Goal: Information Seeking & Learning: Compare options

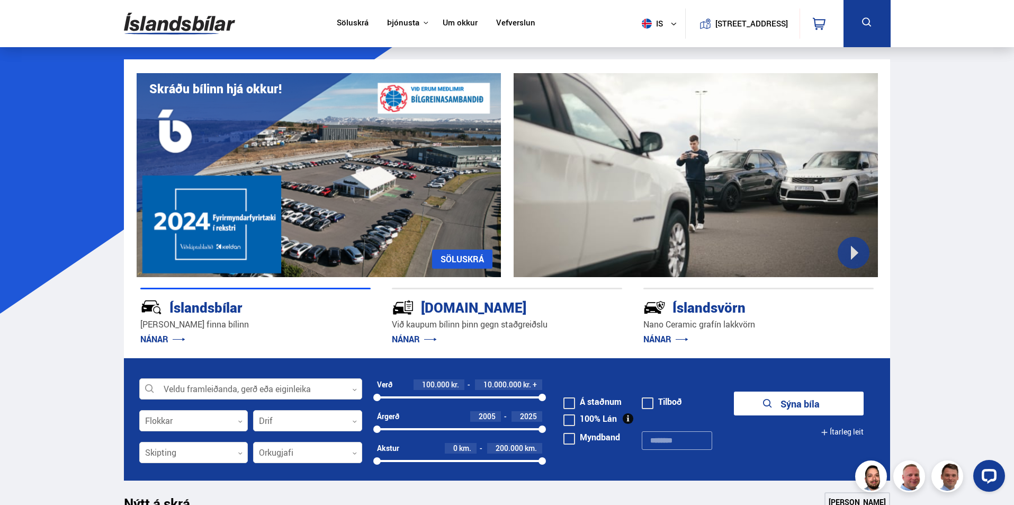
scroll to position [53, 0]
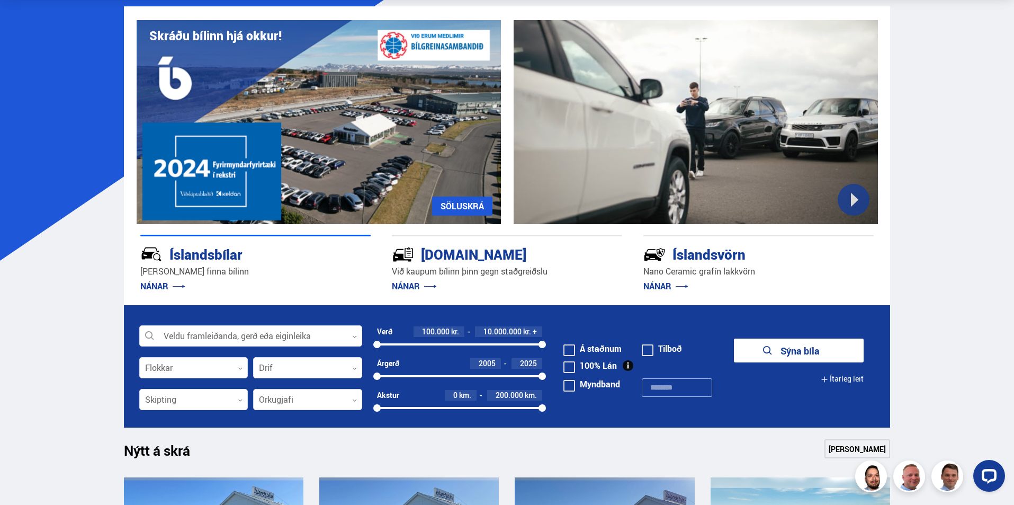
click at [335, 398] on div at bounding box center [307, 399] width 109 height 21
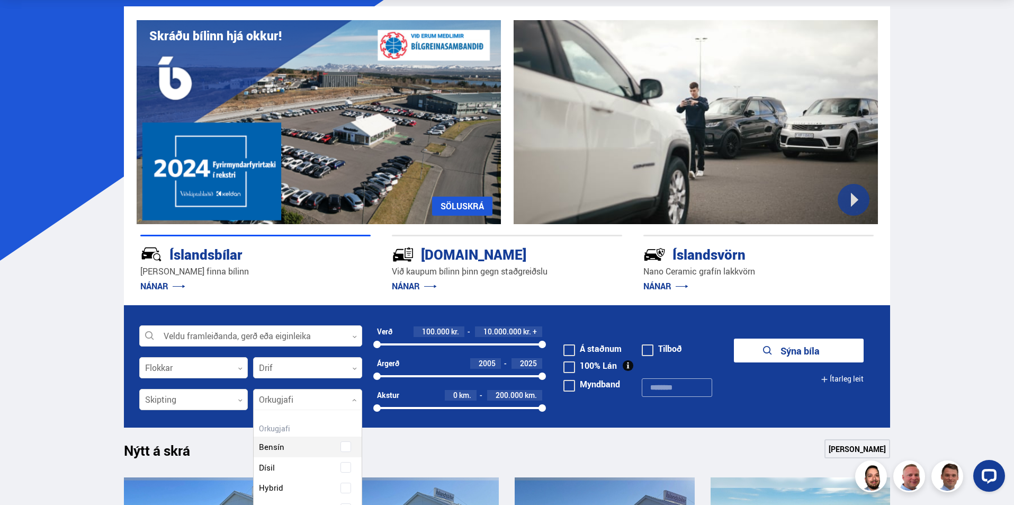
scroll to position [106, 0]
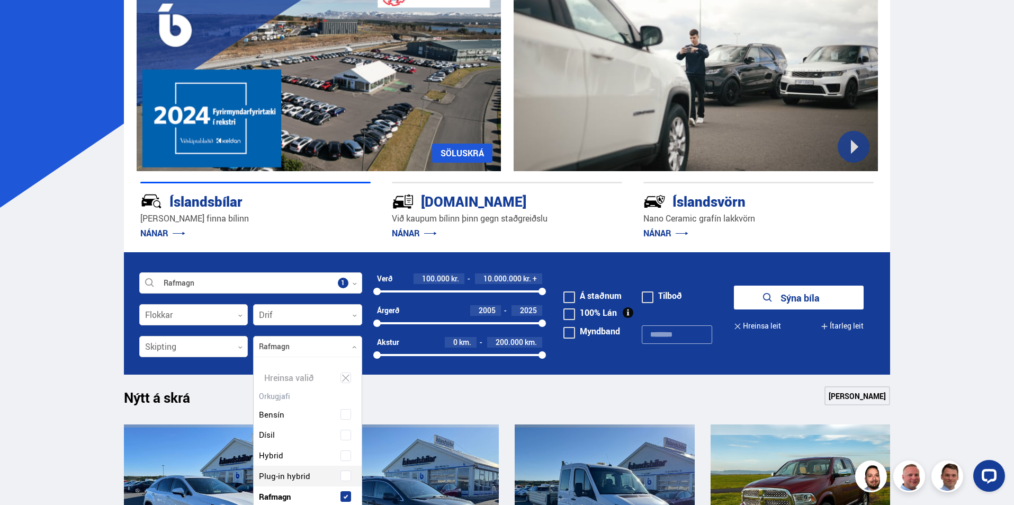
click at [345, 475] on div "Bensín Dísil Hybrid Plug-in hybrid Rafmagn" at bounding box center [308, 447] width 108 height 119
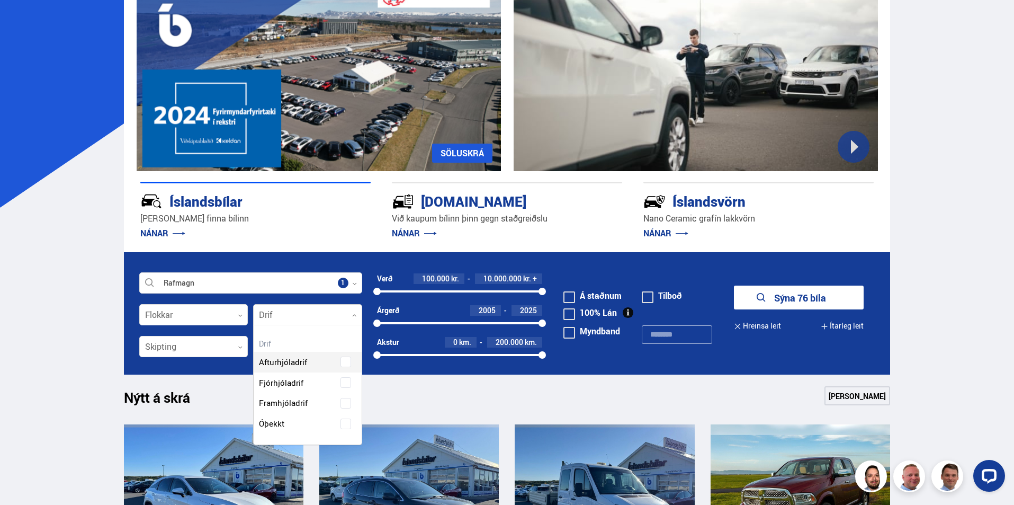
click at [288, 315] on div at bounding box center [307, 315] width 109 height 21
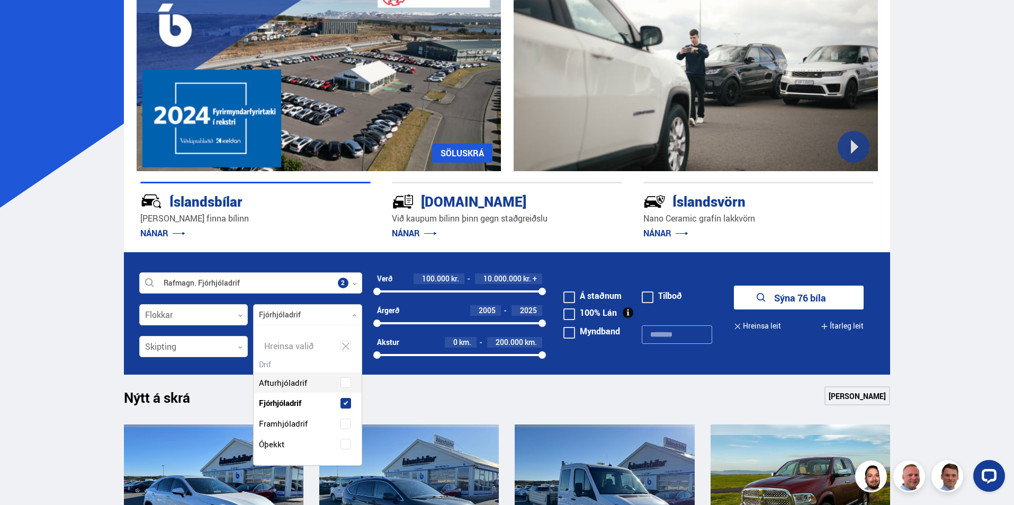
click at [345, 382] on div "Afturhjóladrif Fjórhjóladrif Framhjóladrif Óþekkt" at bounding box center [308, 405] width 108 height 98
drag, startPoint x: 494, startPoint y: 404, endPoint x: 513, endPoint y: 403, distance: 19.1
click at [497, 404] on div "Nýtt á skrá Sjá meira" at bounding box center [507, 398] width 767 height 25
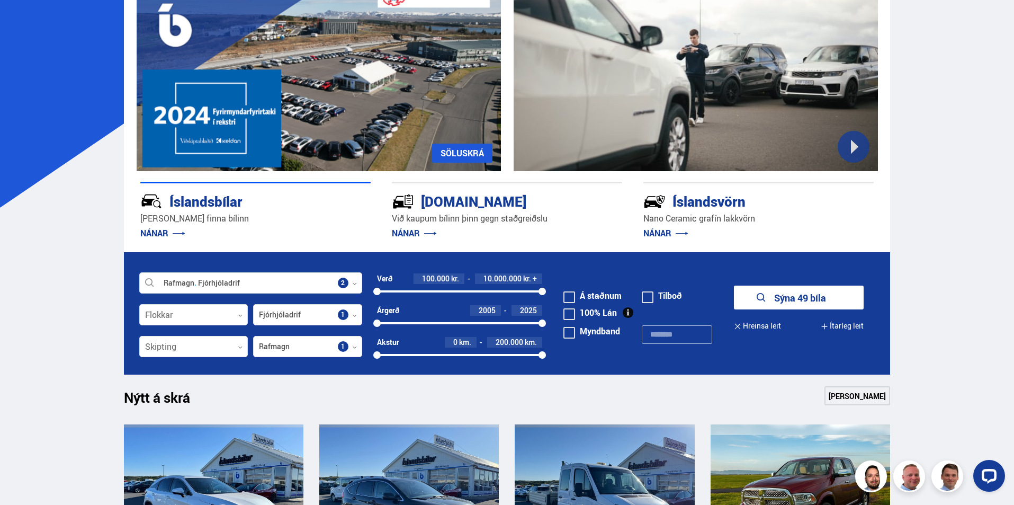
click at [799, 297] on button "Sýna 49 bíla" at bounding box center [799, 297] width 130 height 24
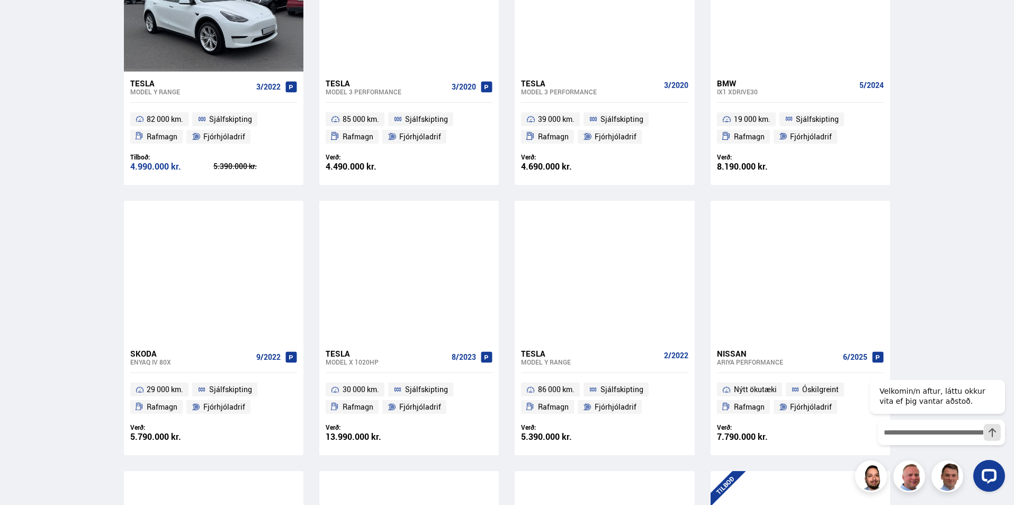
scroll to position [583, 0]
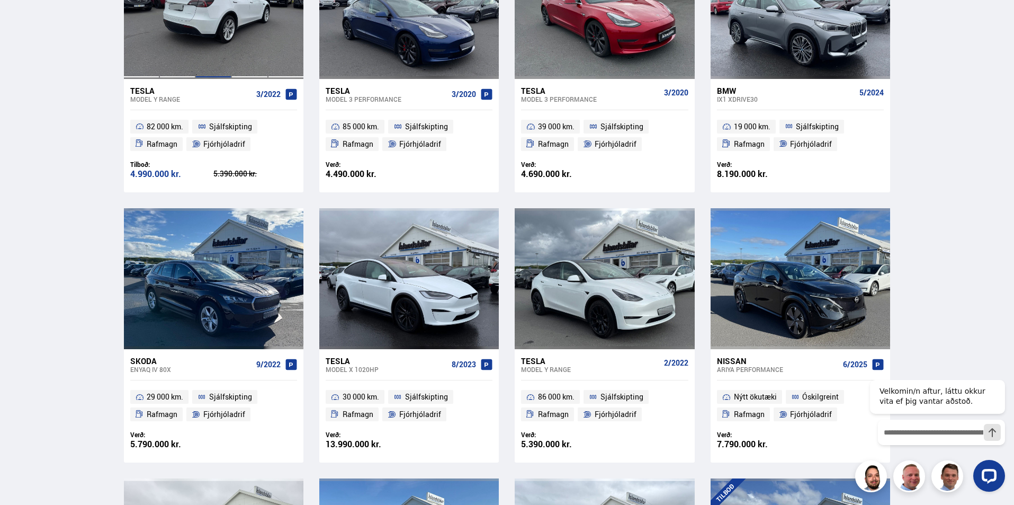
click at [214, 34] on div at bounding box center [213, 8] width 36 height 141
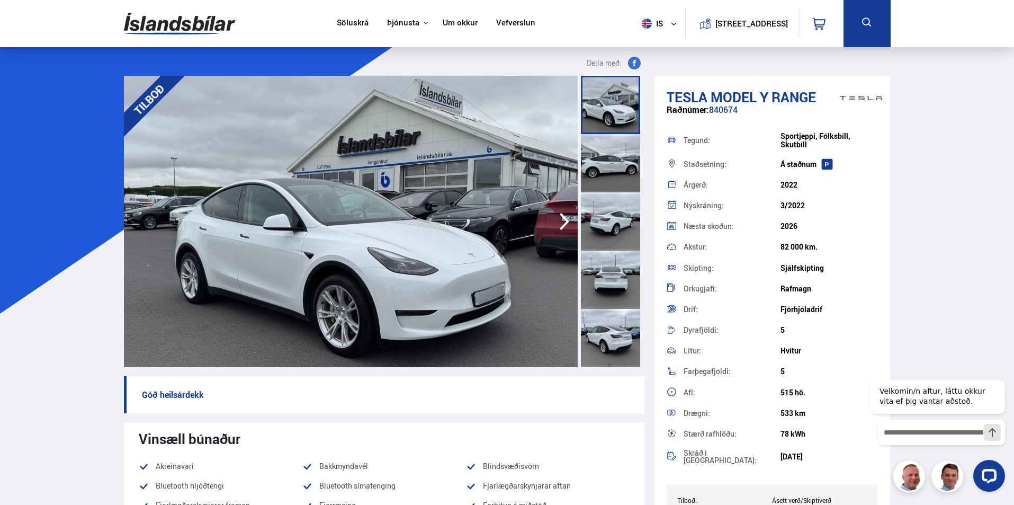
click at [559, 221] on icon "button" at bounding box center [564, 221] width 21 height 25
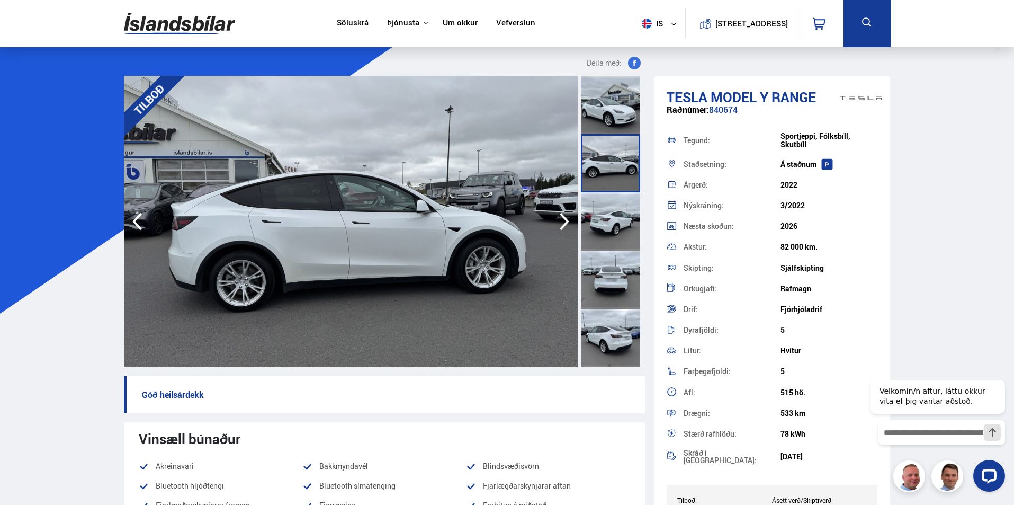
click at [566, 222] on icon "button" at bounding box center [564, 221] width 21 height 25
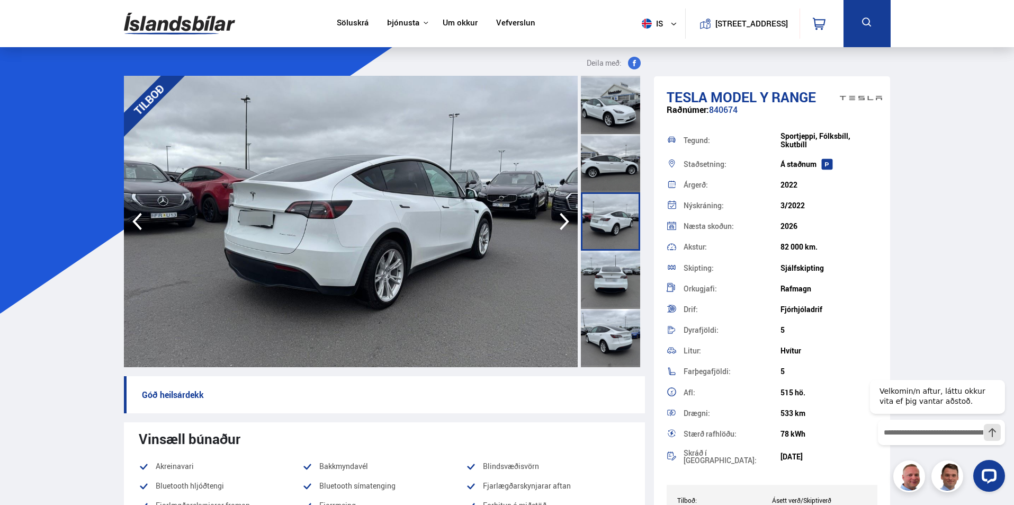
click at [562, 221] on icon "button" at bounding box center [564, 221] width 21 height 25
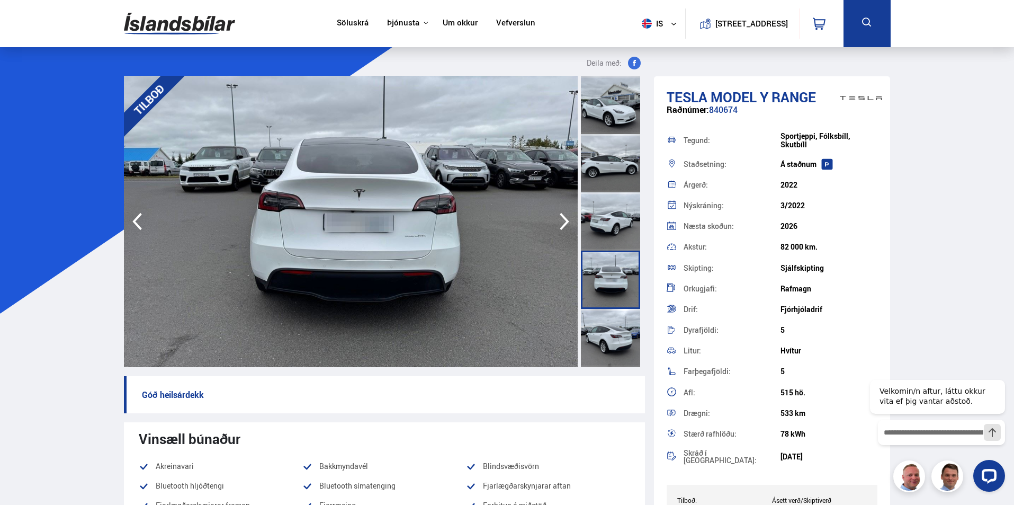
click at [562, 221] on icon "button" at bounding box center [564, 221] width 21 height 25
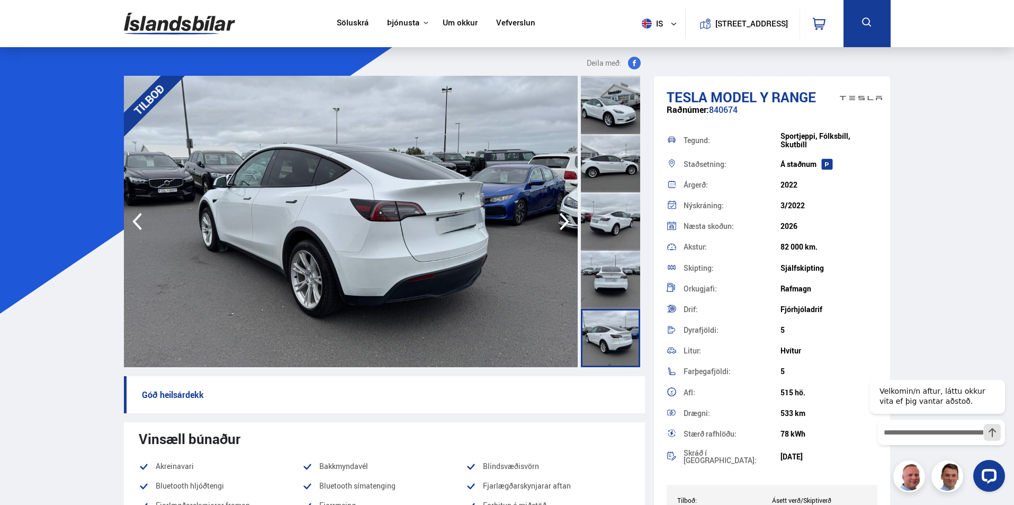
click at [562, 221] on icon "button" at bounding box center [564, 221] width 21 height 25
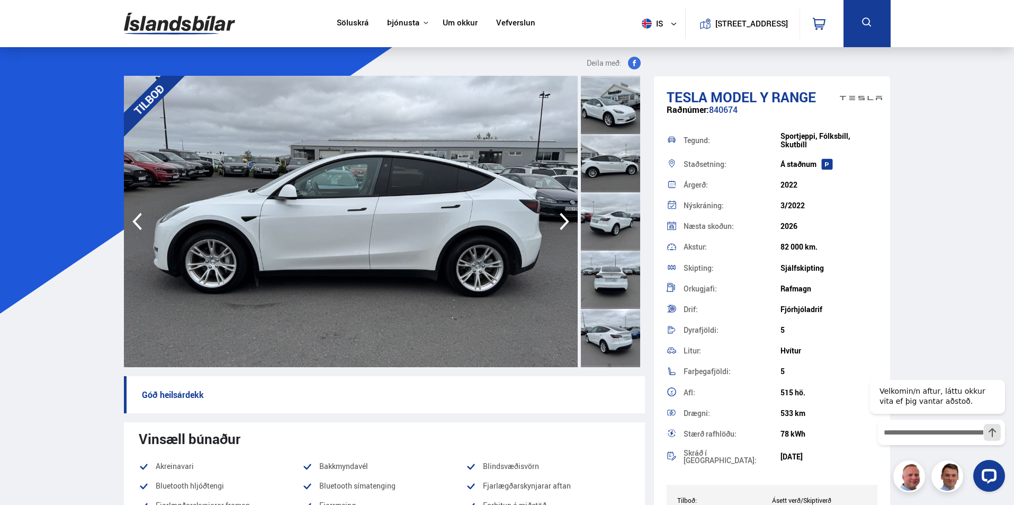
click at [562, 221] on icon "button" at bounding box center [564, 221] width 21 height 25
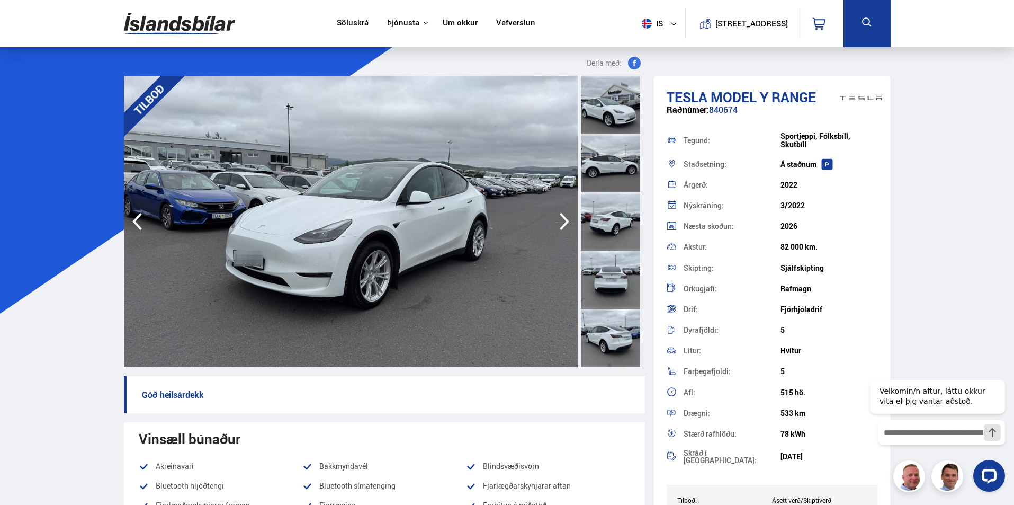
click at [562, 221] on icon "button" at bounding box center [564, 221] width 21 height 25
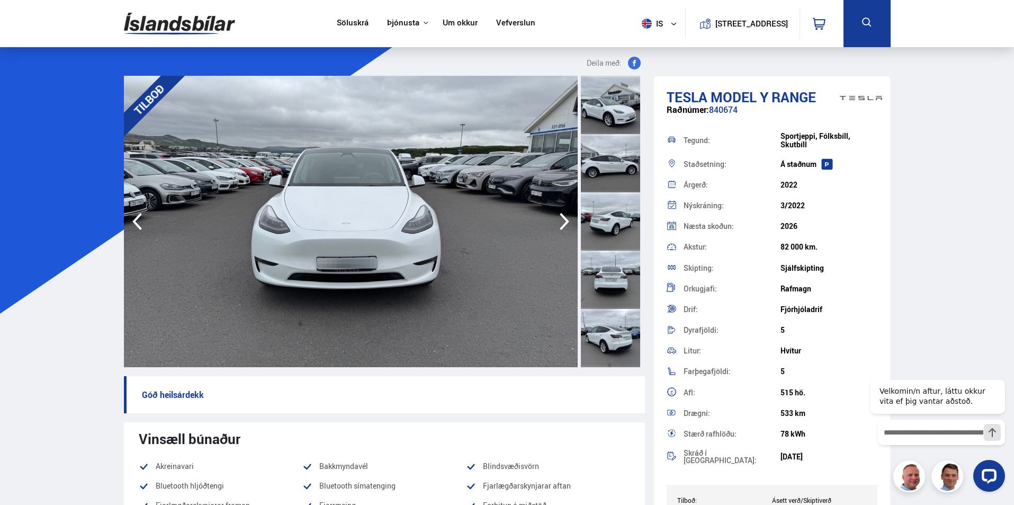
click at [562, 221] on icon "button" at bounding box center [564, 221] width 21 height 25
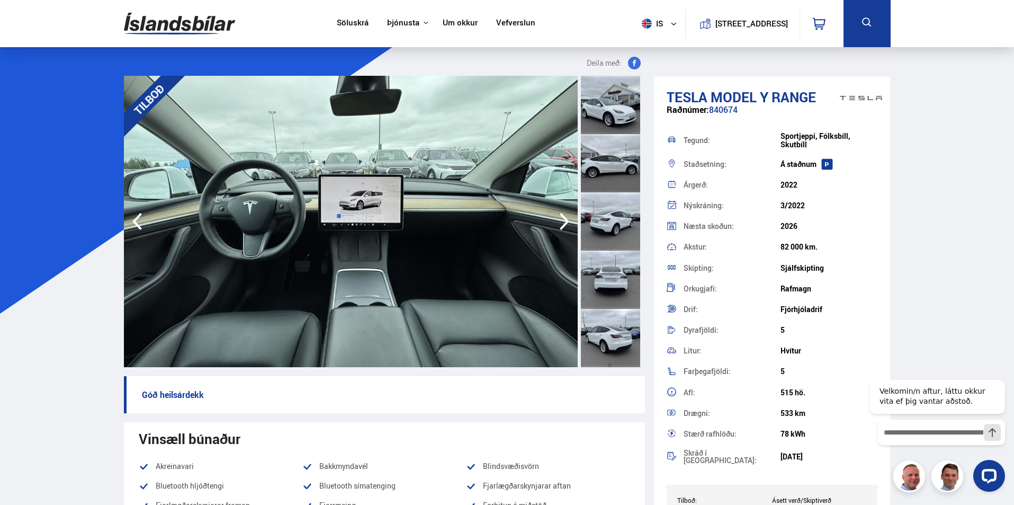
click at [562, 221] on icon "button" at bounding box center [564, 221] width 21 height 25
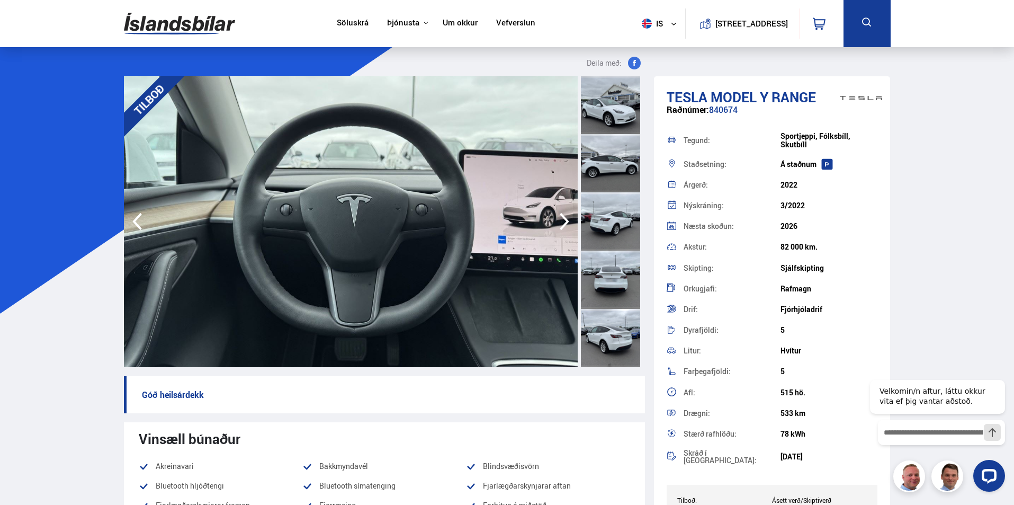
click at [562, 221] on icon "button" at bounding box center [564, 221] width 21 height 25
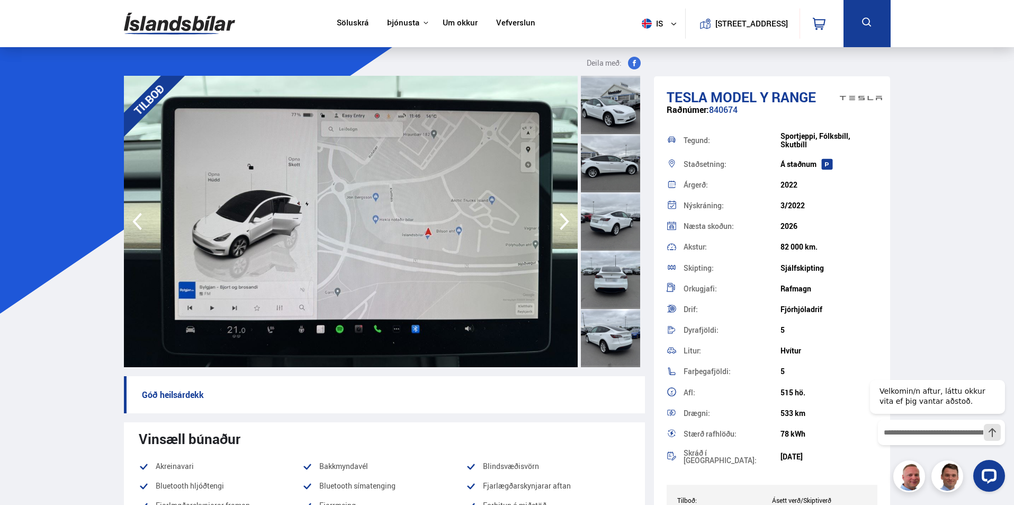
click at [562, 221] on icon "button" at bounding box center [564, 221] width 21 height 25
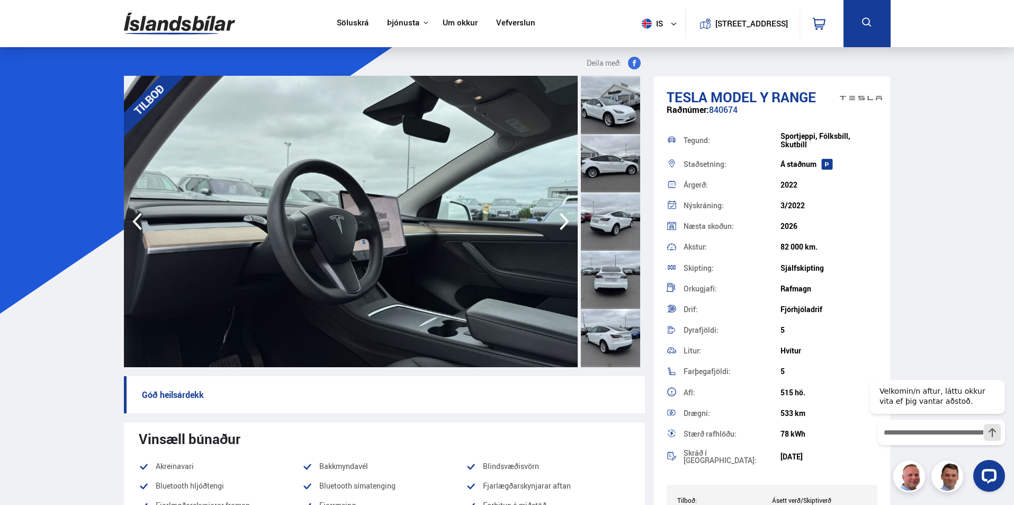
click at [562, 221] on icon "button" at bounding box center [564, 221] width 21 height 25
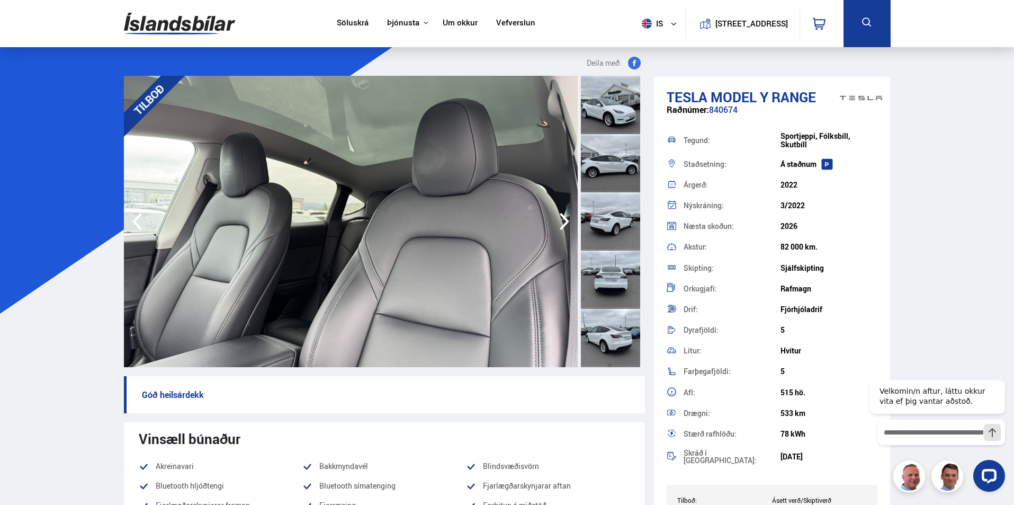
click at [562, 221] on icon "button" at bounding box center [564, 221] width 21 height 25
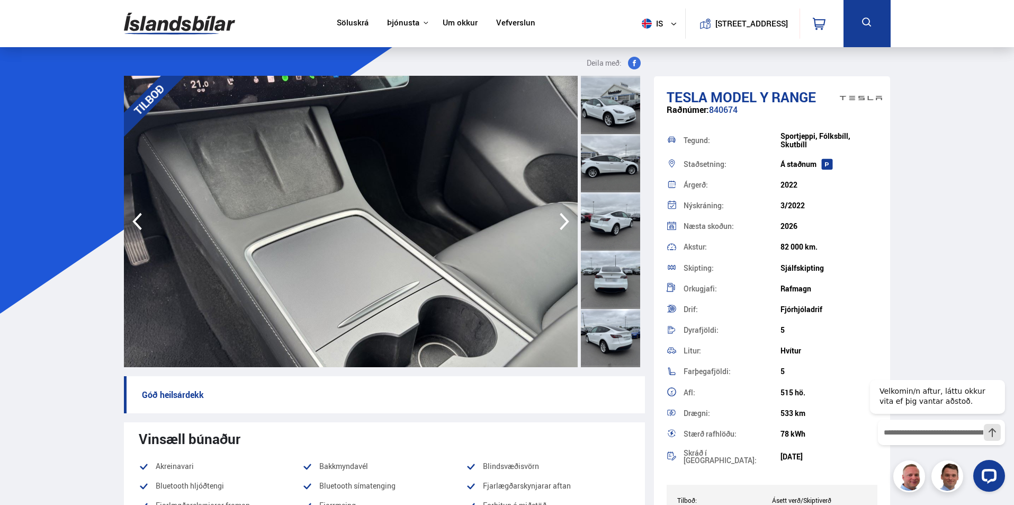
click at [562, 221] on icon "button" at bounding box center [564, 221] width 21 height 25
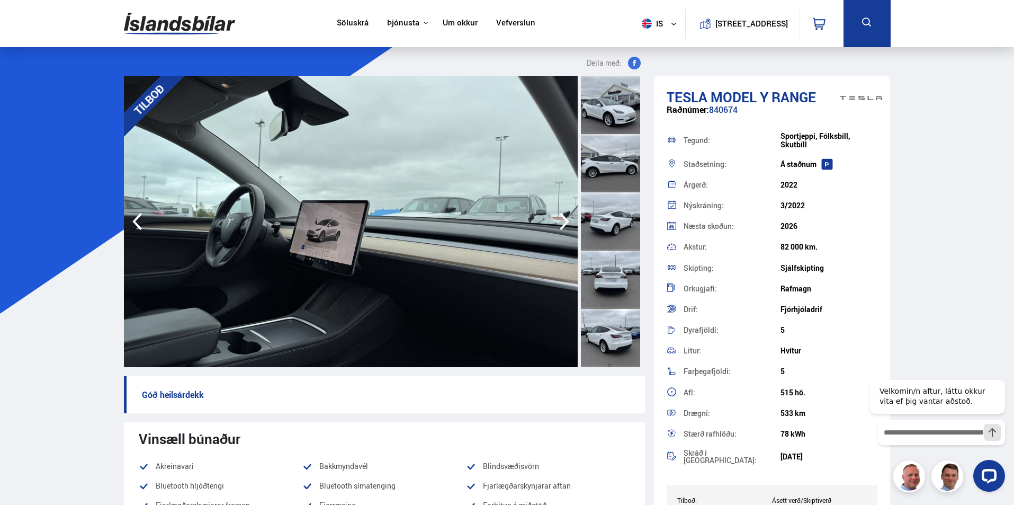
click at [562, 221] on icon "button" at bounding box center [564, 221] width 21 height 25
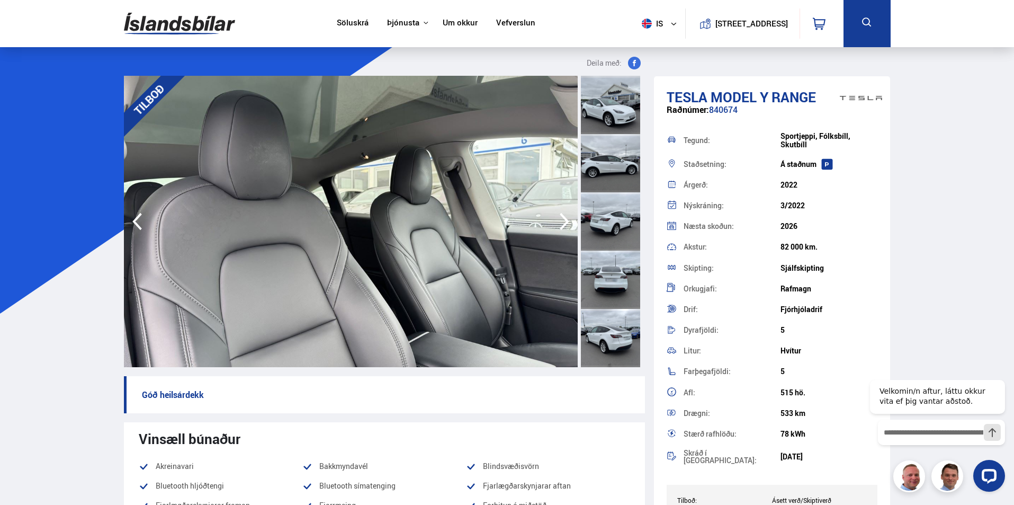
click at [562, 221] on icon "button" at bounding box center [564, 221] width 21 height 25
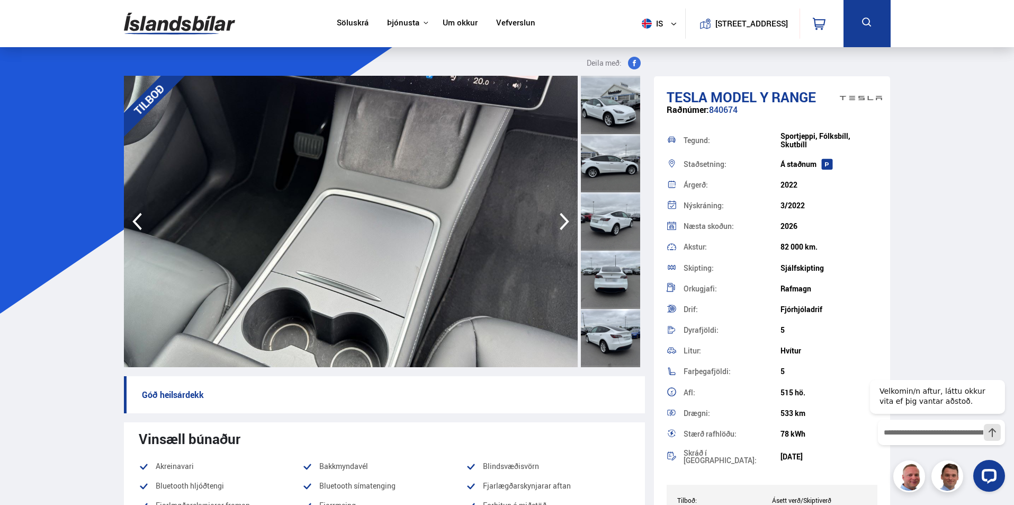
click at [562, 221] on icon "button" at bounding box center [564, 221] width 21 height 25
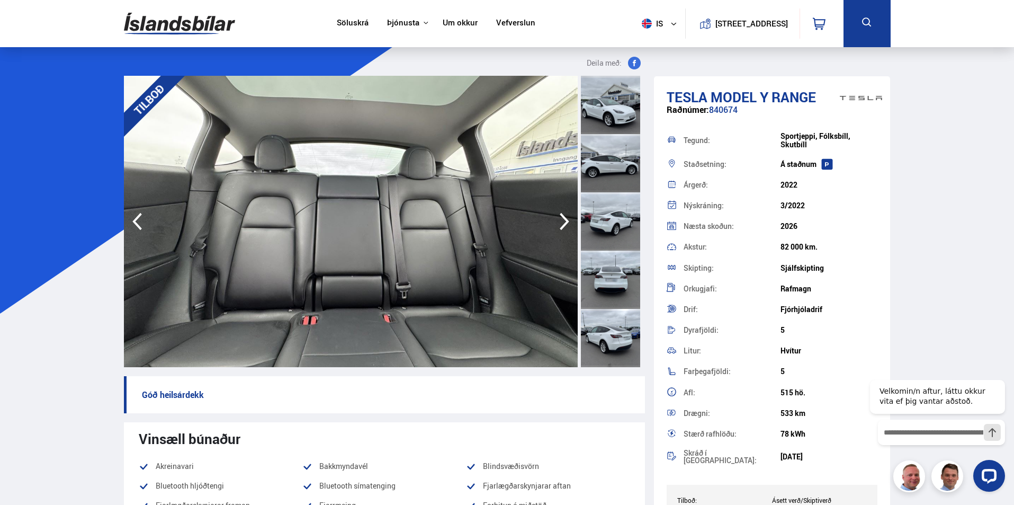
click at [562, 221] on icon "button" at bounding box center [564, 221] width 21 height 25
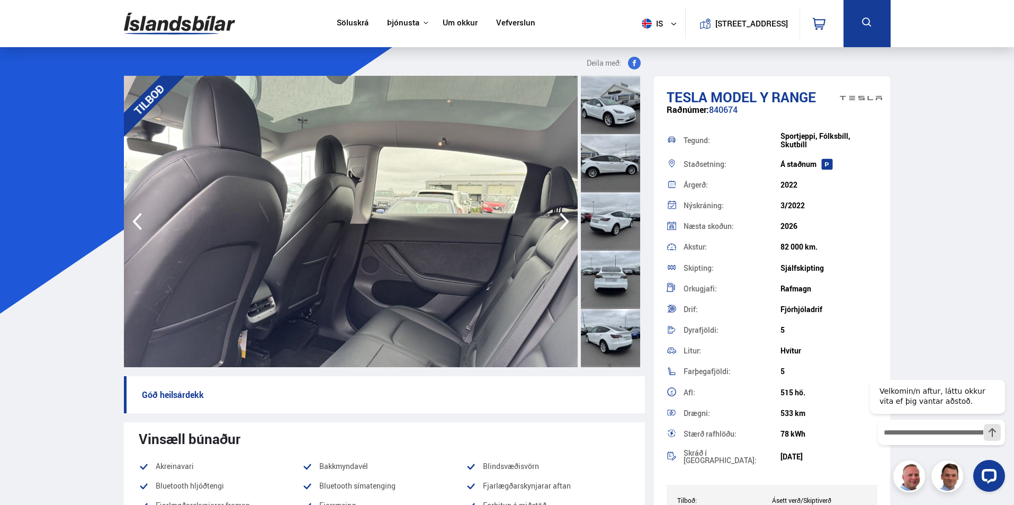
click at [562, 221] on icon "button" at bounding box center [564, 221] width 21 height 25
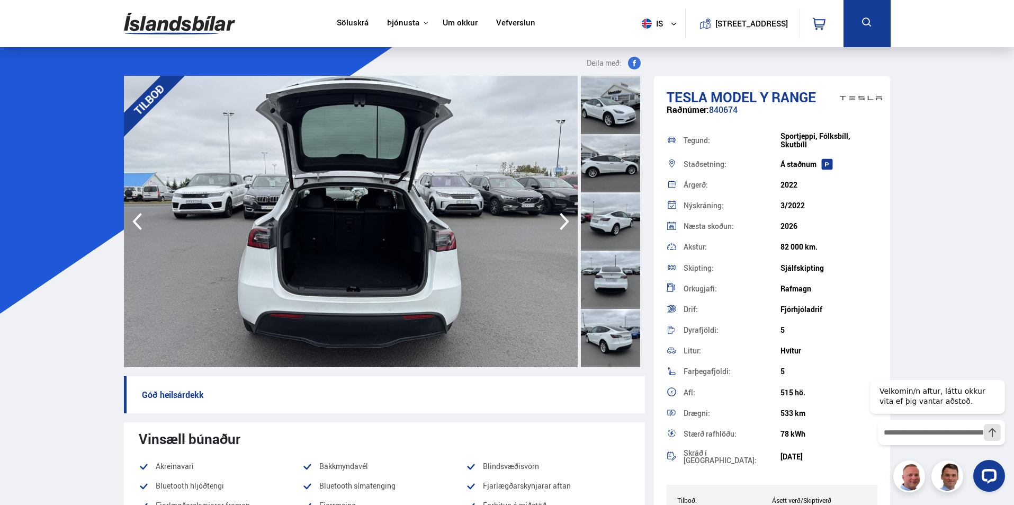
click at [562, 221] on icon "button" at bounding box center [564, 221] width 21 height 25
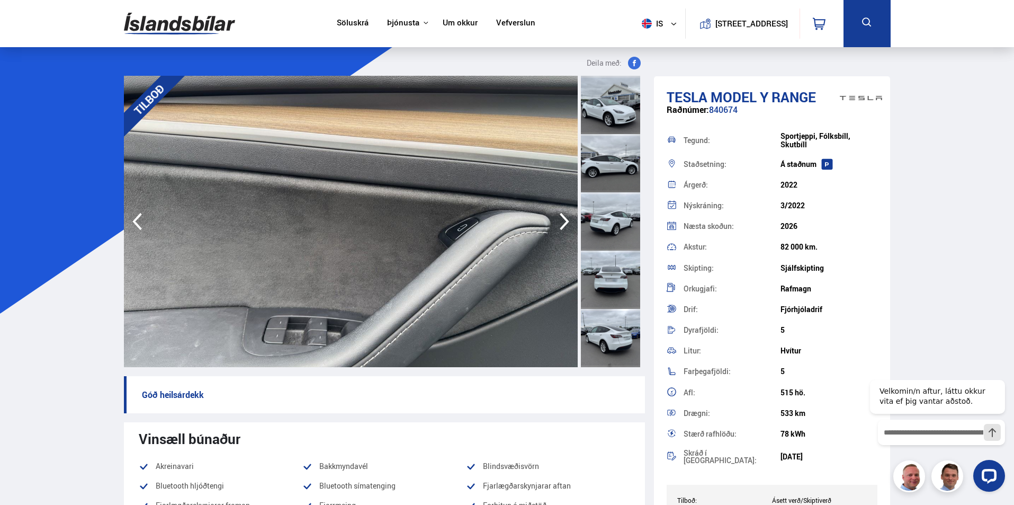
click at [562, 221] on icon "button" at bounding box center [564, 221] width 21 height 25
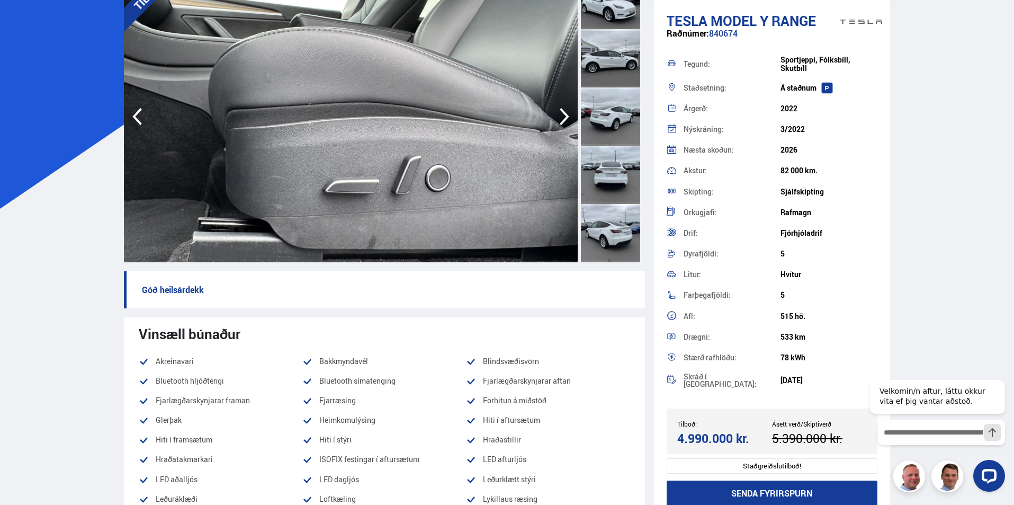
scroll to position [106, 0]
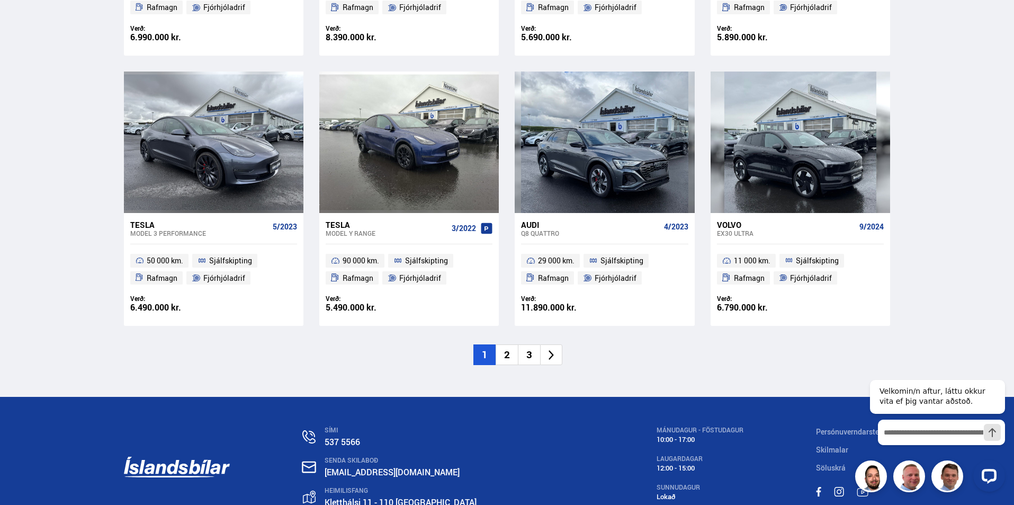
scroll to position [1543, 0]
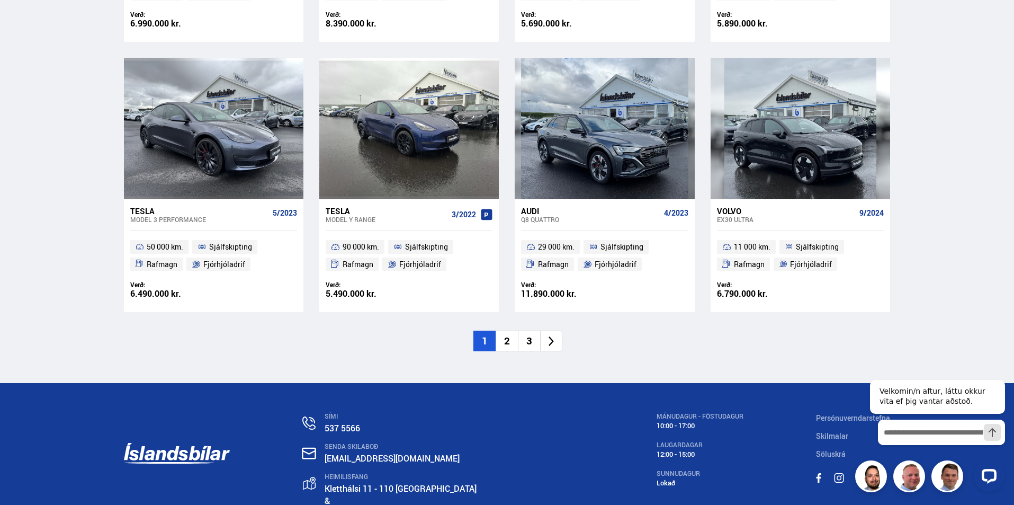
click at [505, 338] on li "2" at bounding box center [507, 340] width 22 height 21
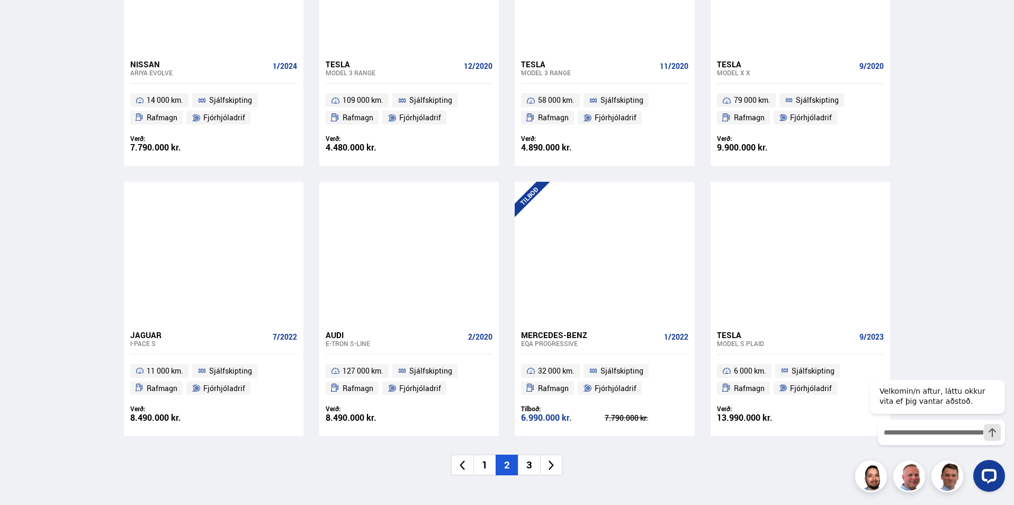
scroll to position [1430, 0]
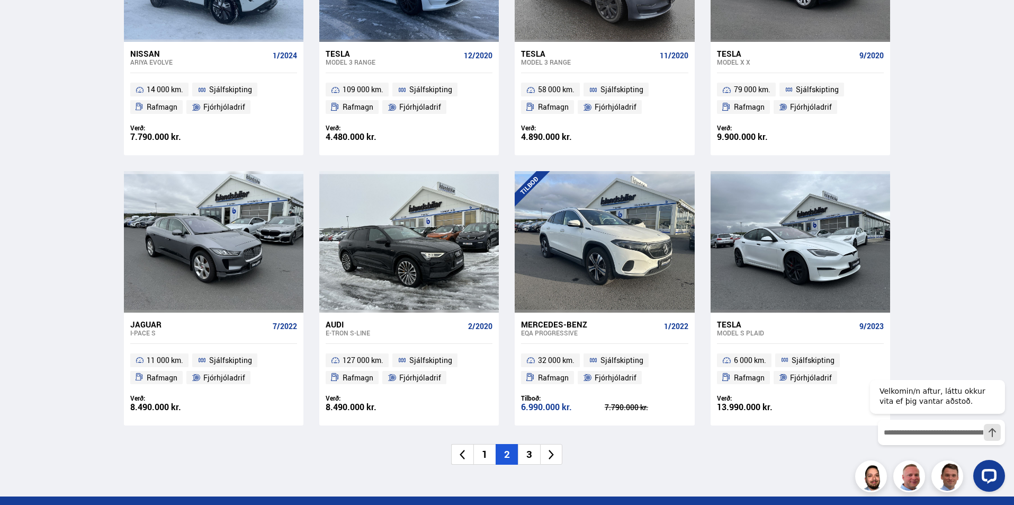
click at [529, 457] on li "3" at bounding box center [529, 454] width 22 height 21
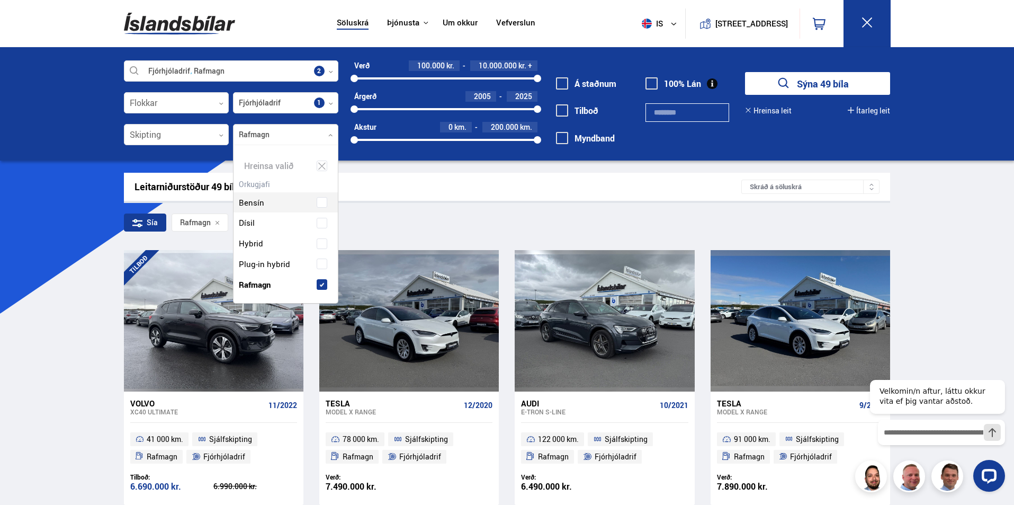
click at [331, 136] on icon at bounding box center [330, 135] width 5 height 5
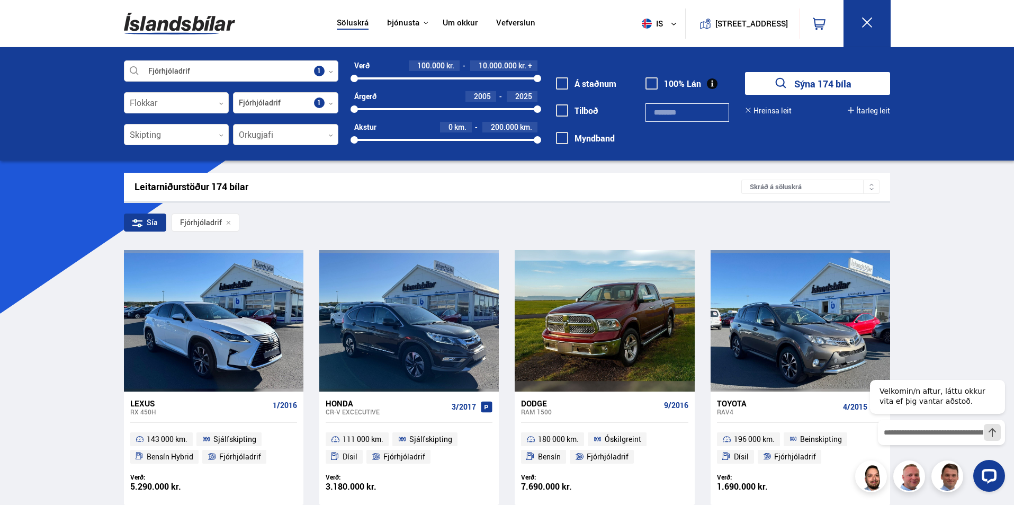
click at [326, 136] on div at bounding box center [285, 134] width 105 height 21
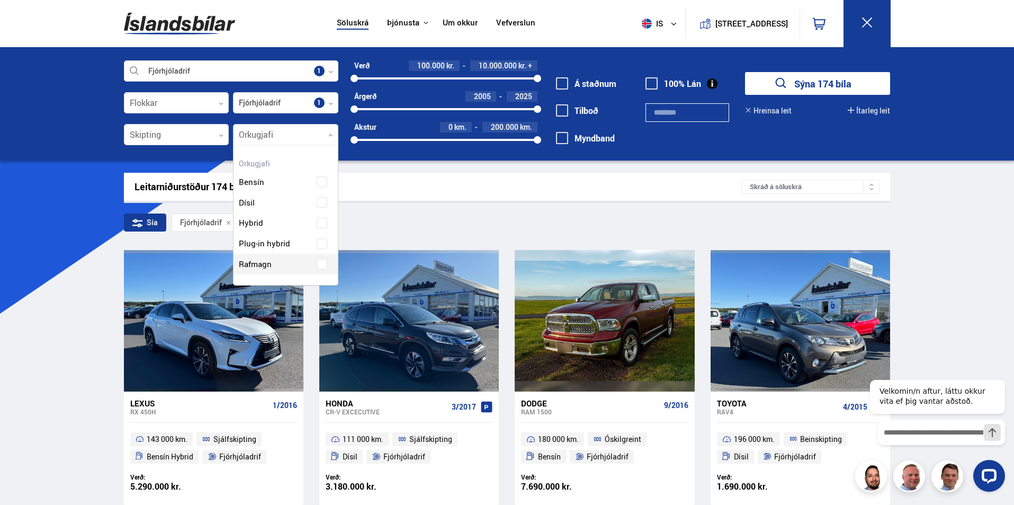
scroll to position [140, 104]
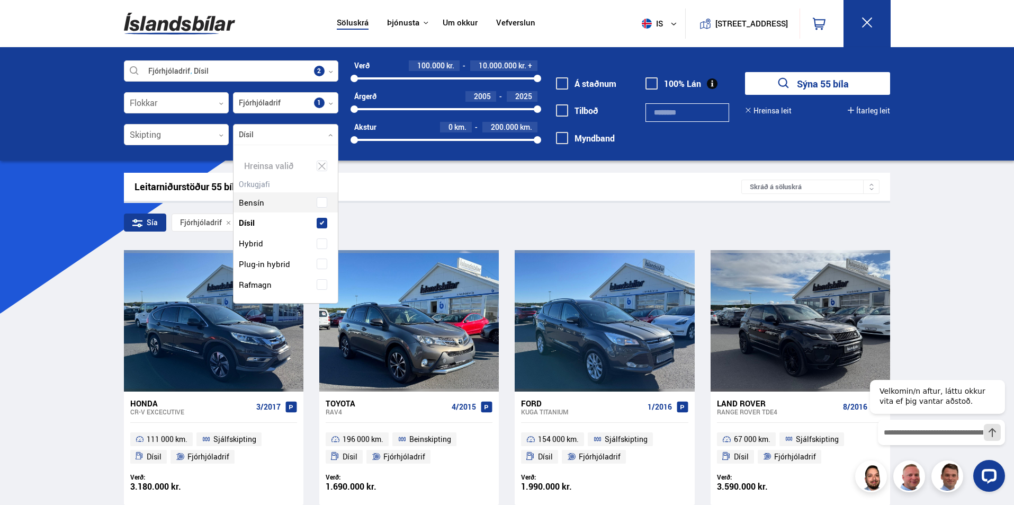
click at [661, 195] on div "Leitarniðurstöður 55 bílar Skráð á [GEOGRAPHIC_DATA]" at bounding box center [507, 187] width 767 height 28
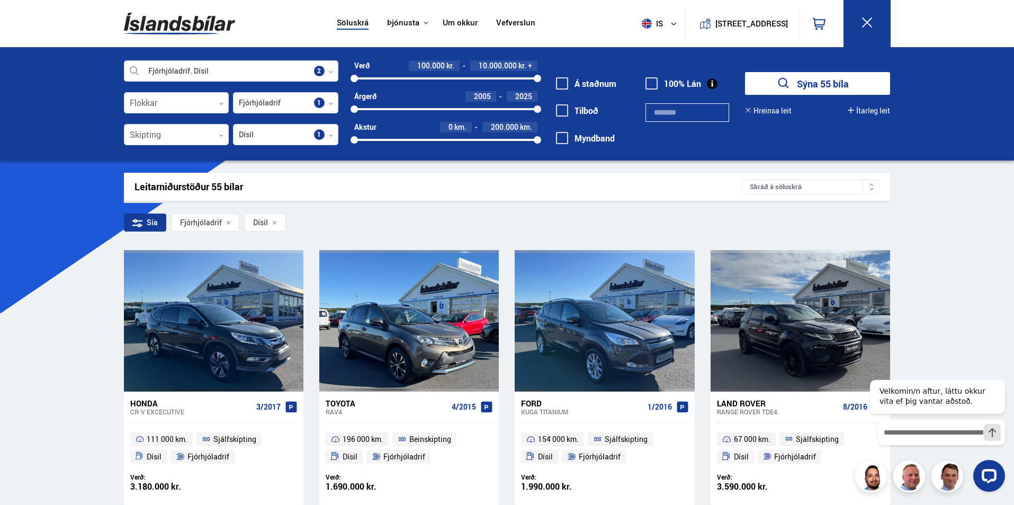
click at [855, 111] on button "Ítarleg leit" at bounding box center [869, 110] width 42 height 8
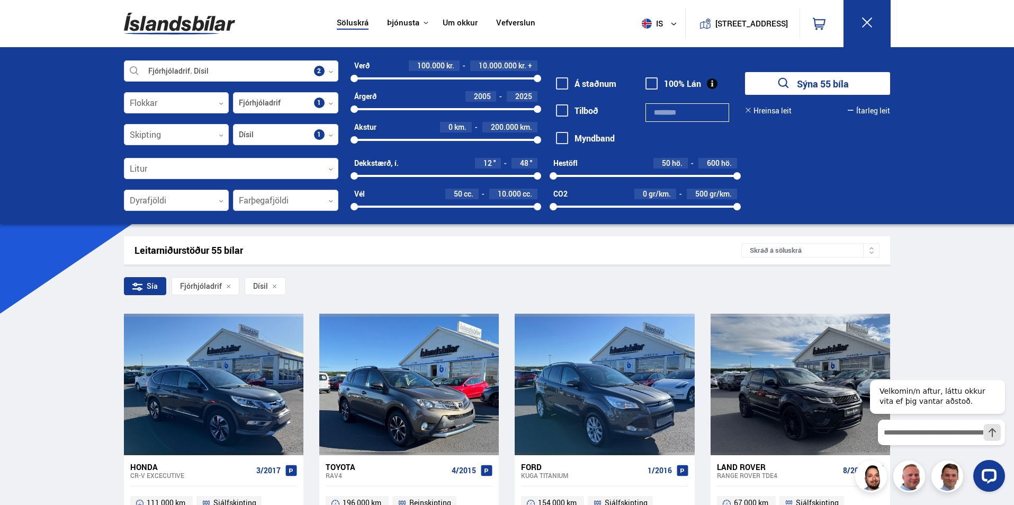
click at [330, 197] on div at bounding box center [285, 200] width 105 height 21
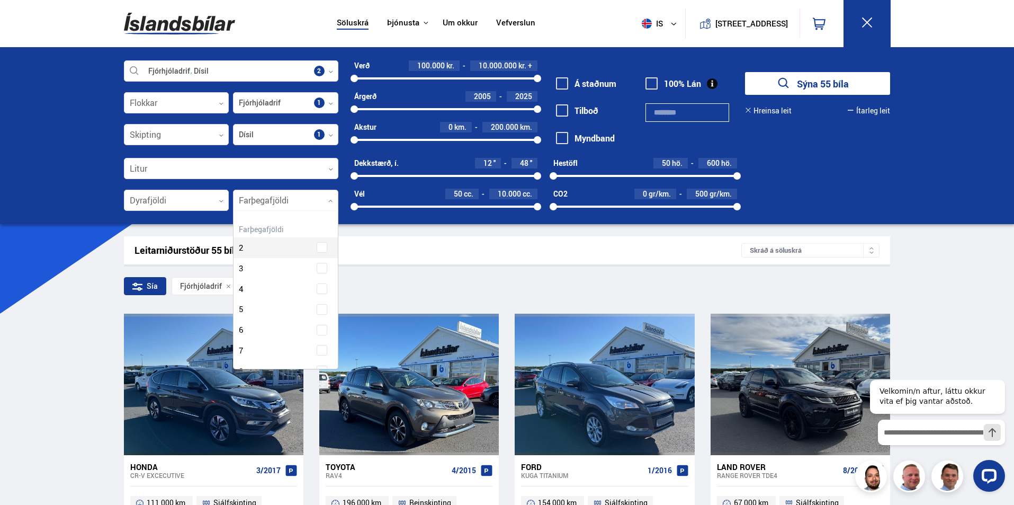
scroll to position [158, 101]
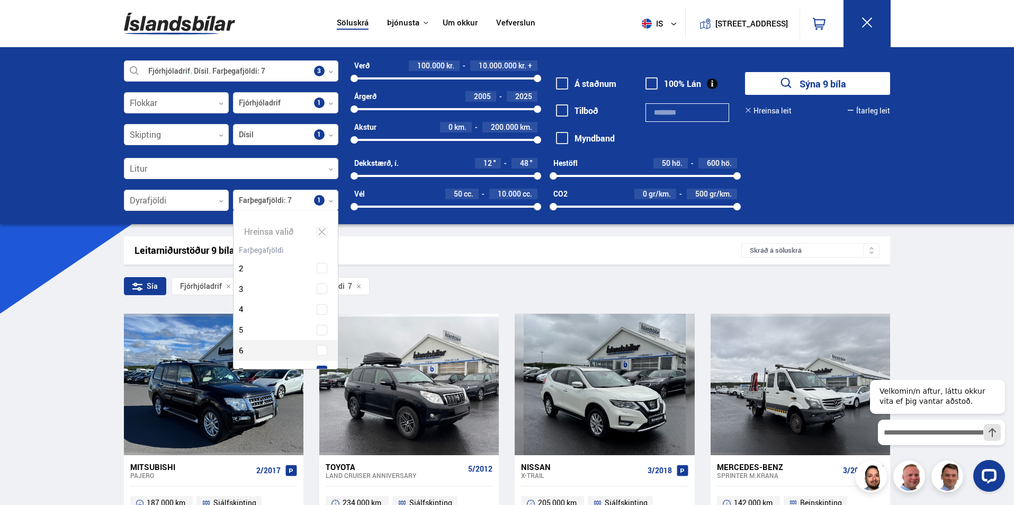
click at [413, 247] on div "Leitarniðurstöður 9 bílar" at bounding box center [438, 250] width 607 height 11
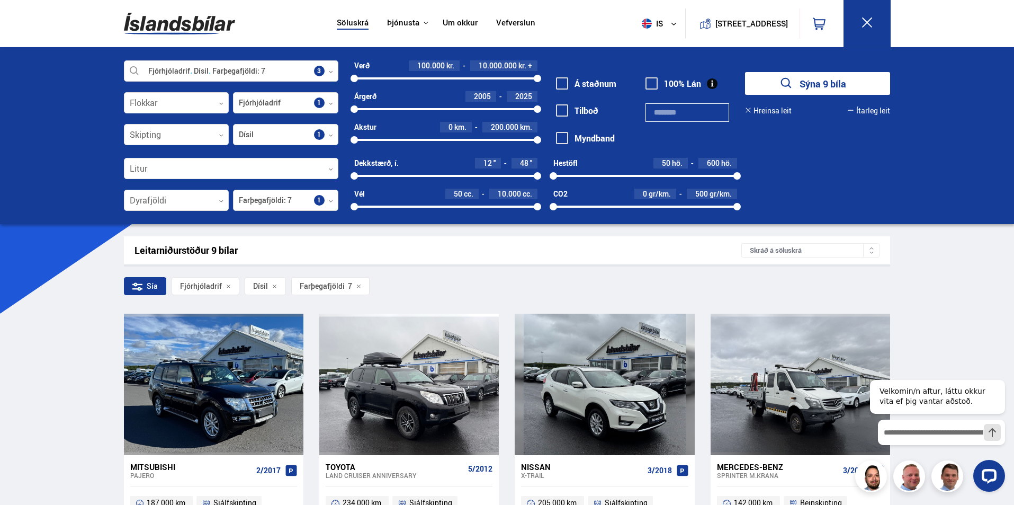
click at [327, 200] on div at bounding box center [285, 200] width 105 height 21
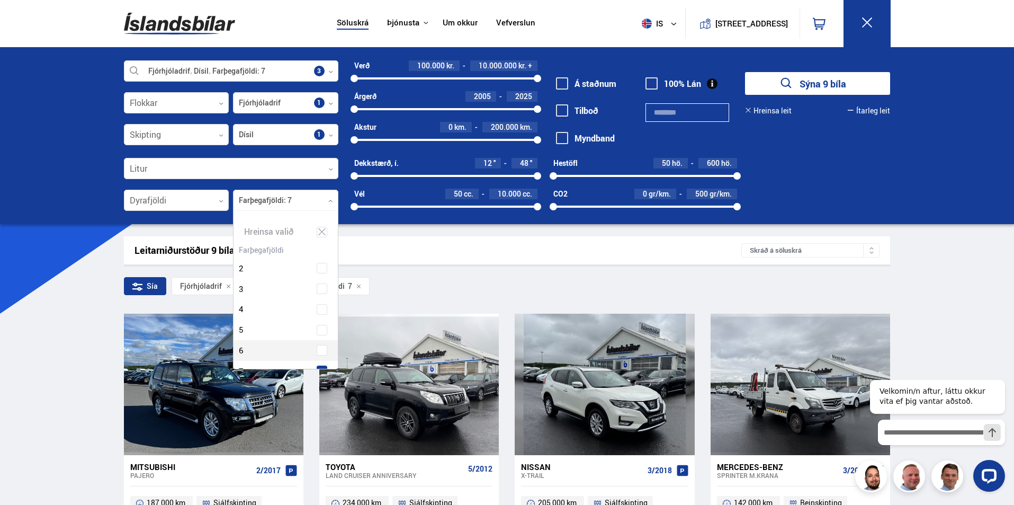
scroll to position [158, 101]
click at [317, 231] on icon at bounding box center [322, 232] width 10 height 10
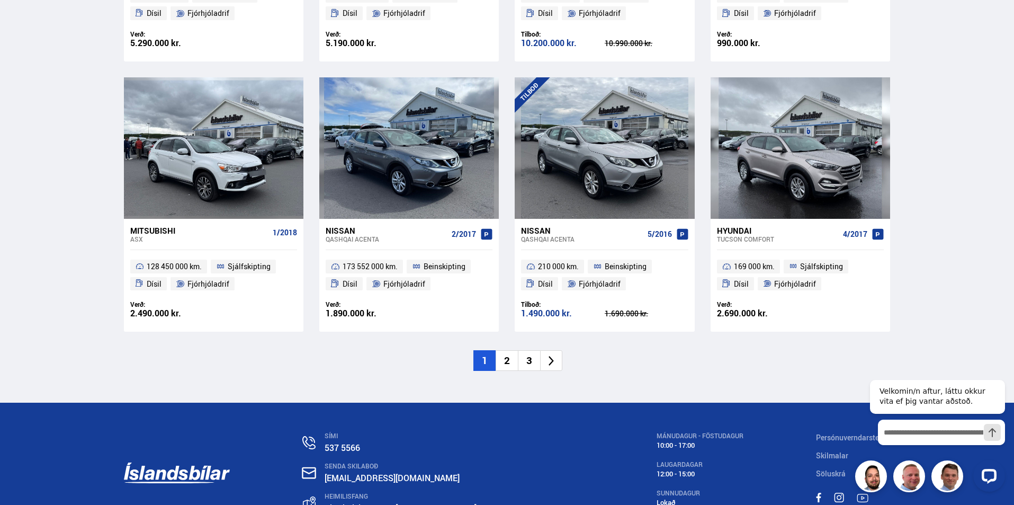
scroll to position [1589, 0]
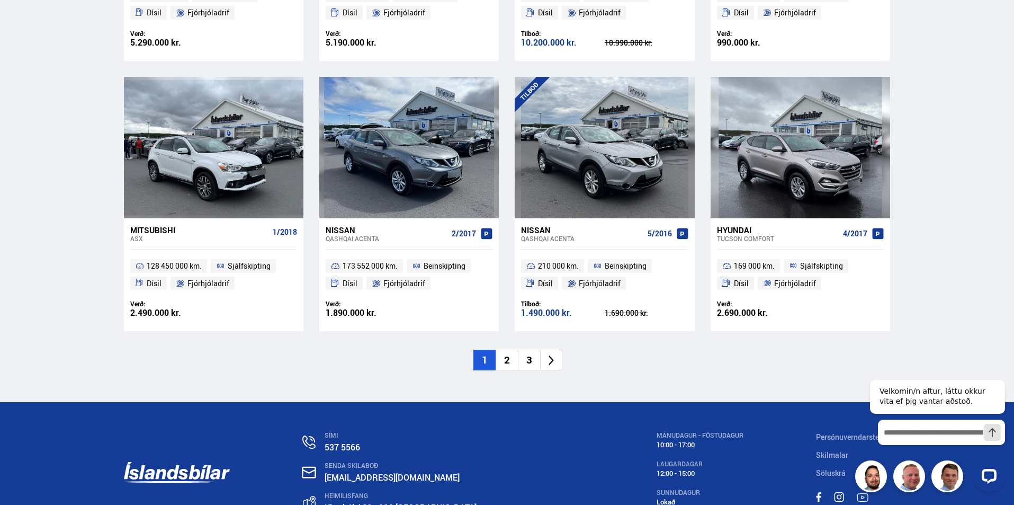
click at [507, 362] on li "2" at bounding box center [507, 360] width 22 height 21
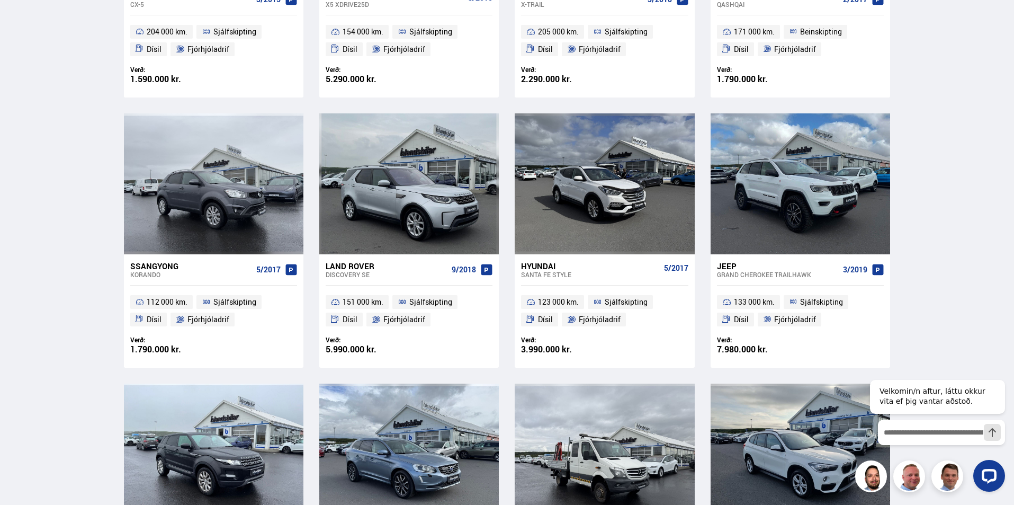
scroll to position [477, 0]
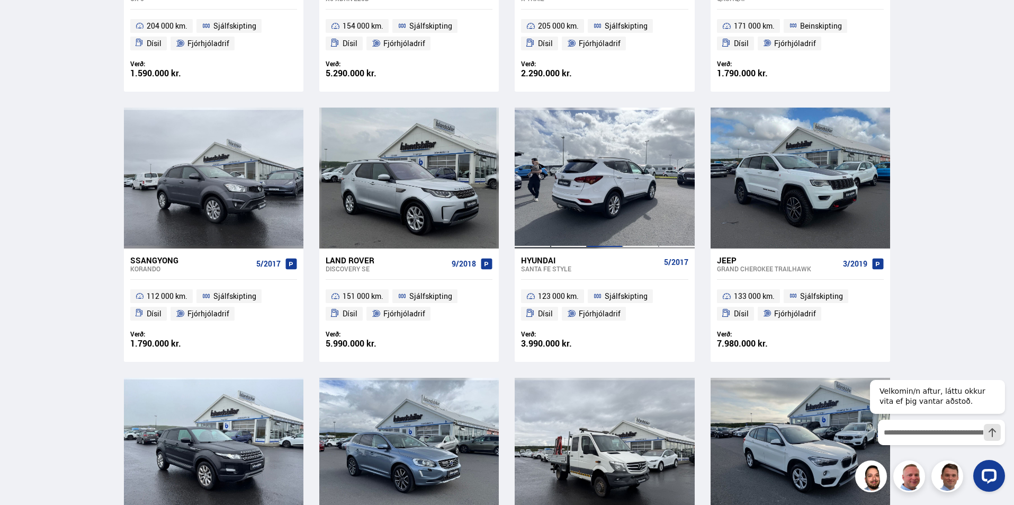
click at [619, 189] on div at bounding box center [605, 178] width 36 height 141
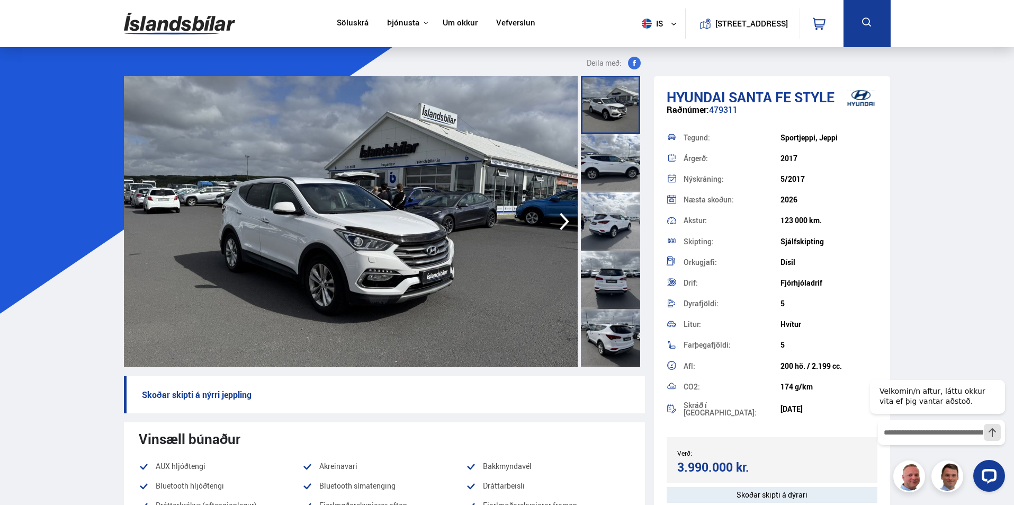
click at [562, 221] on icon "button" at bounding box center [564, 221] width 21 height 25
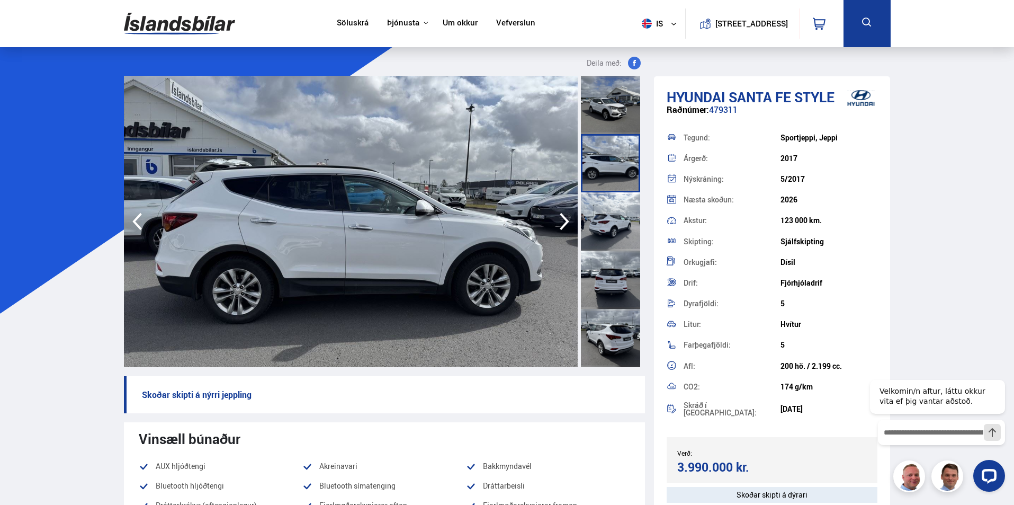
click at [562, 221] on icon "button" at bounding box center [564, 221] width 21 height 25
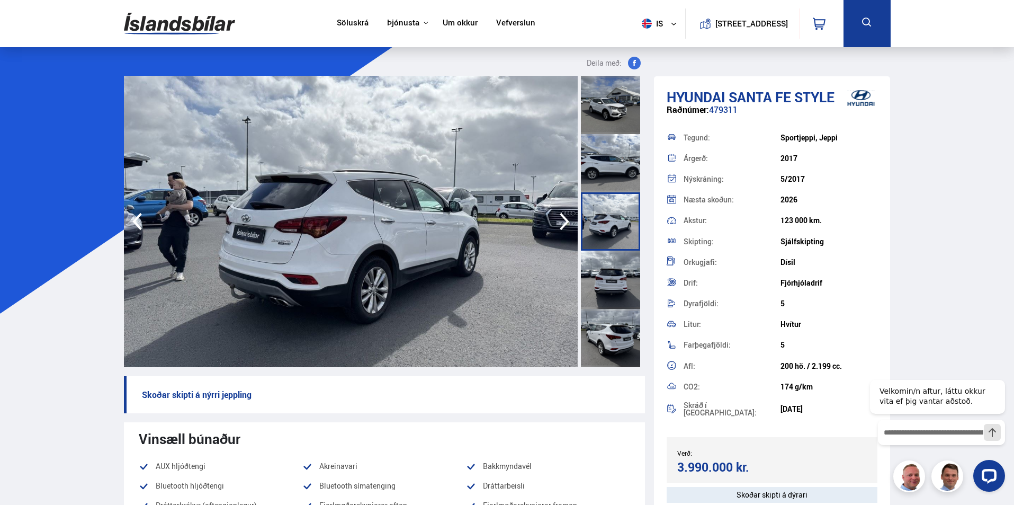
click at [562, 221] on icon "button" at bounding box center [564, 221] width 21 height 25
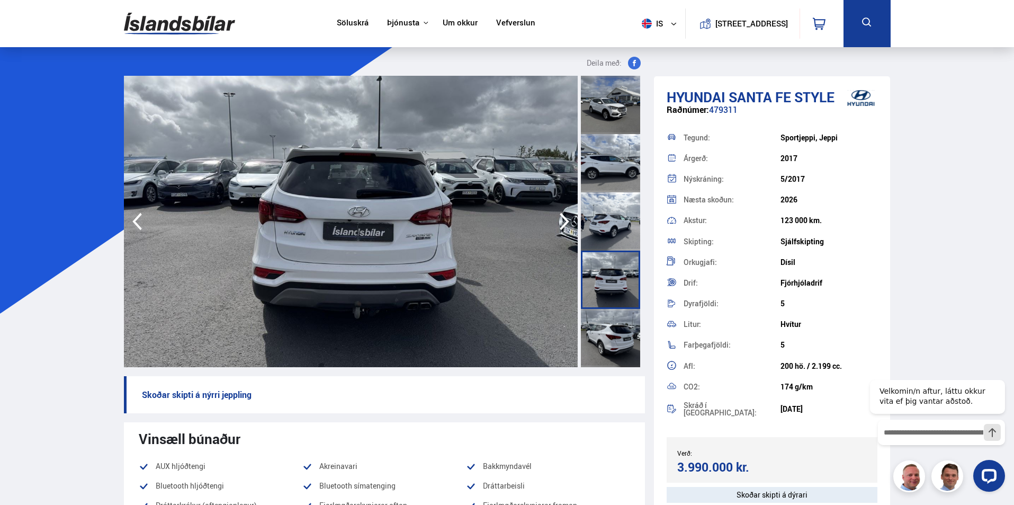
click at [561, 220] on icon "button" at bounding box center [564, 221] width 21 height 25
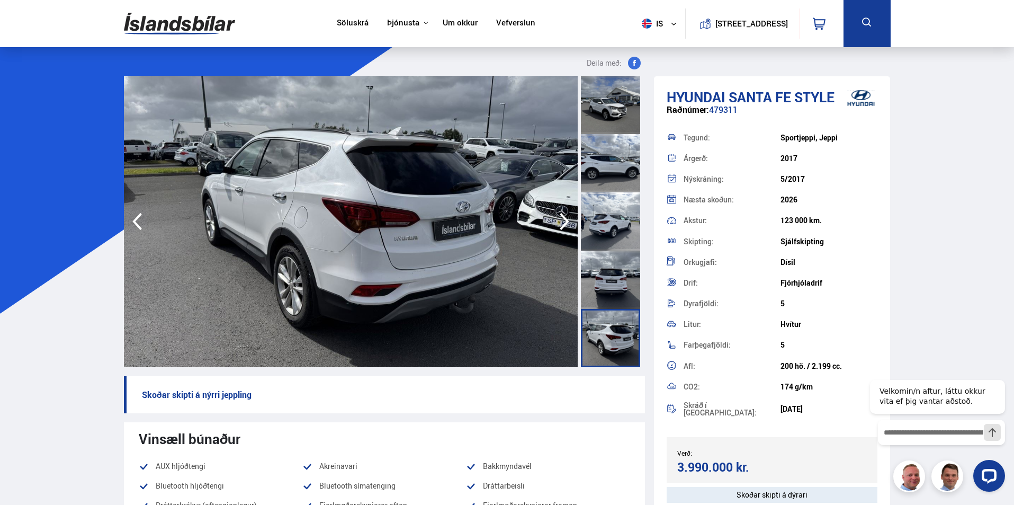
click at [558, 219] on icon "button" at bounding box center [564, 221] width 21 height 25
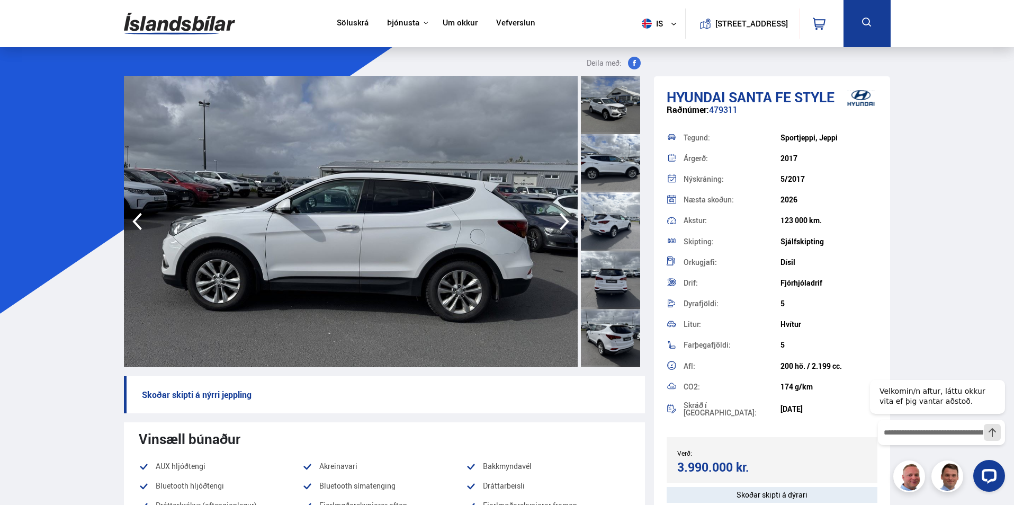
click at [558, 219] on icon "button" at bounding box center [564, 221] width 21 height 25
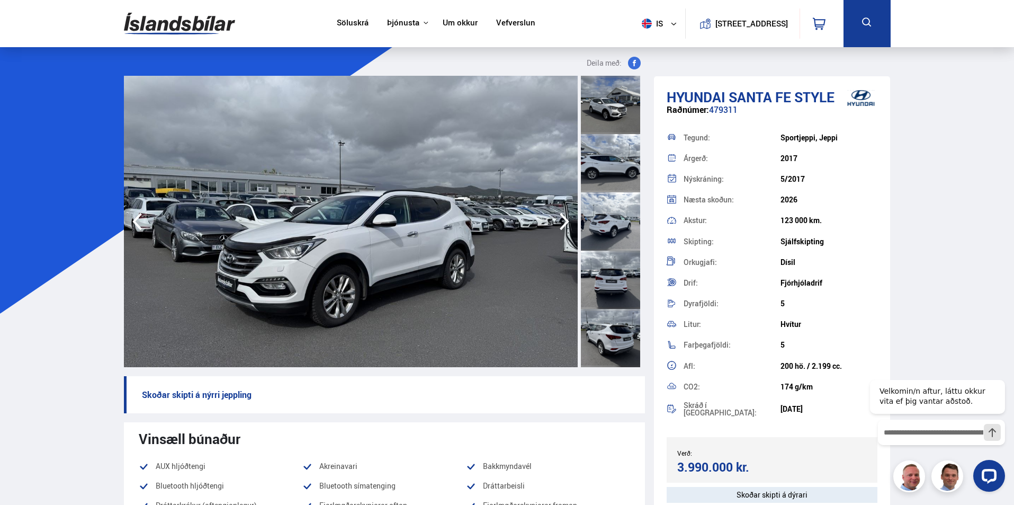
click at [558, 219] on icon "button" at bounding box center [564, 221] width 21 height 25
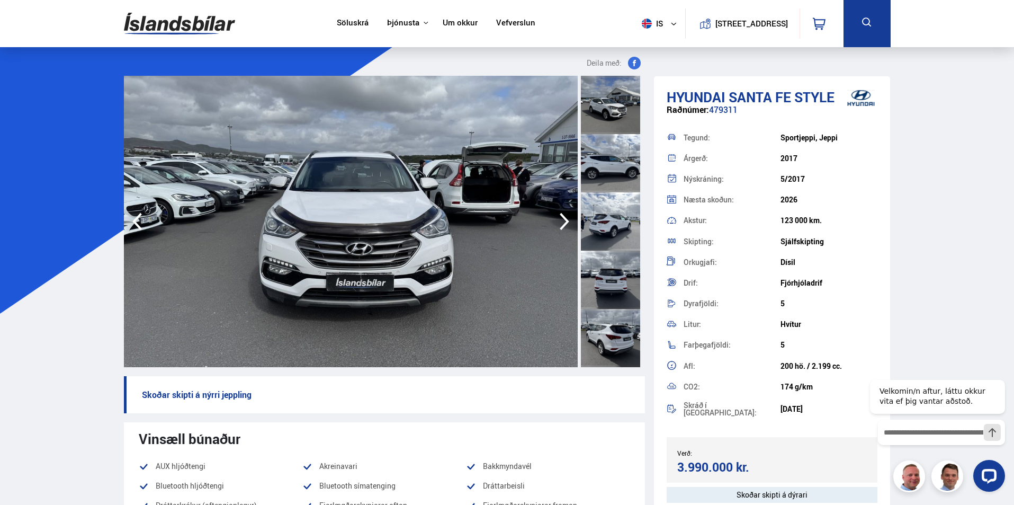
click at [558, 219] on icon "button" at bounding box center [564, 221] width 21 height 25
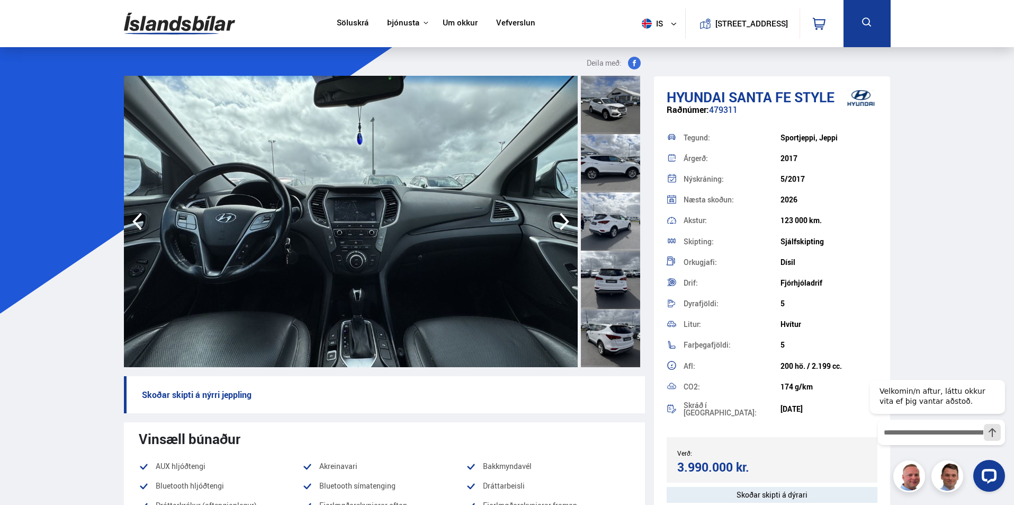
click at [558, 219] on icon "button" at bounding box center [564, 221] width 21 height 25
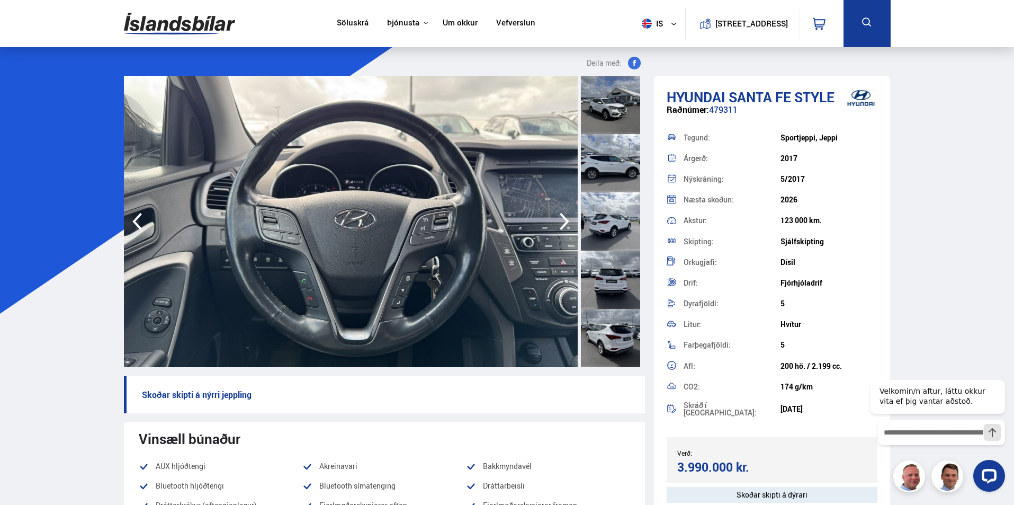
click at [558, 219] on icon "button" at bounding box center [564, 221] width 21 height 25
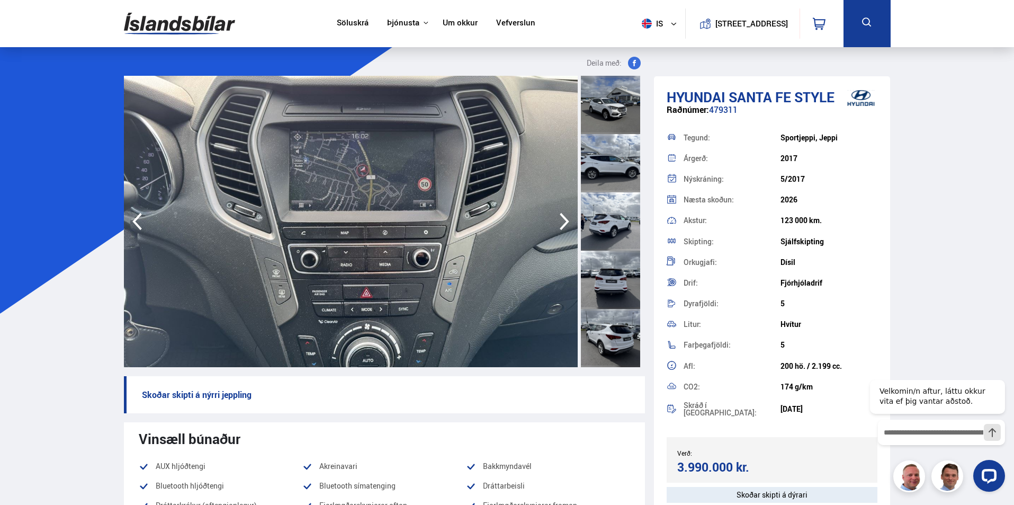
click at [558, 219] on icon "button" at bounding box center [564, 221] width 21 height 25
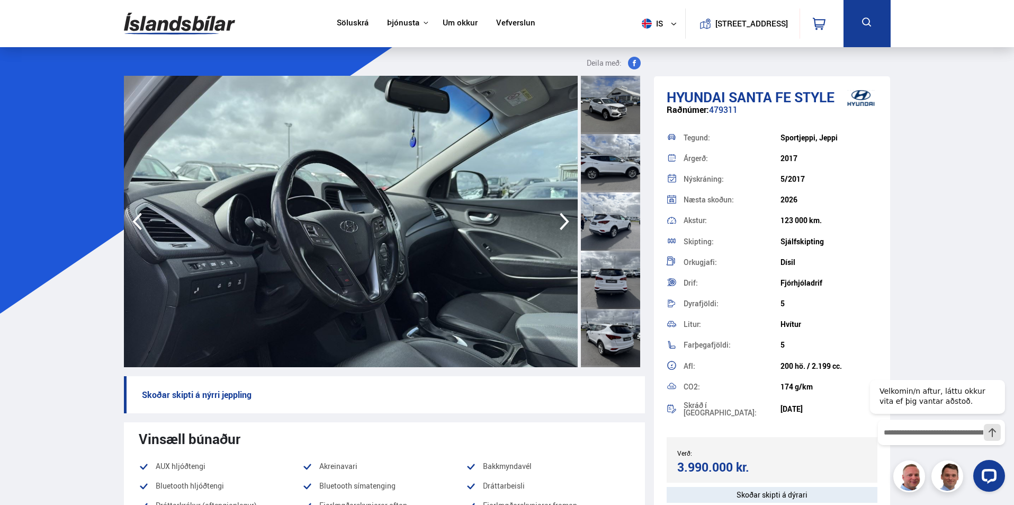
click at [558, 219] on icon "button" at bounding box center [564, 221] width 21 height 25
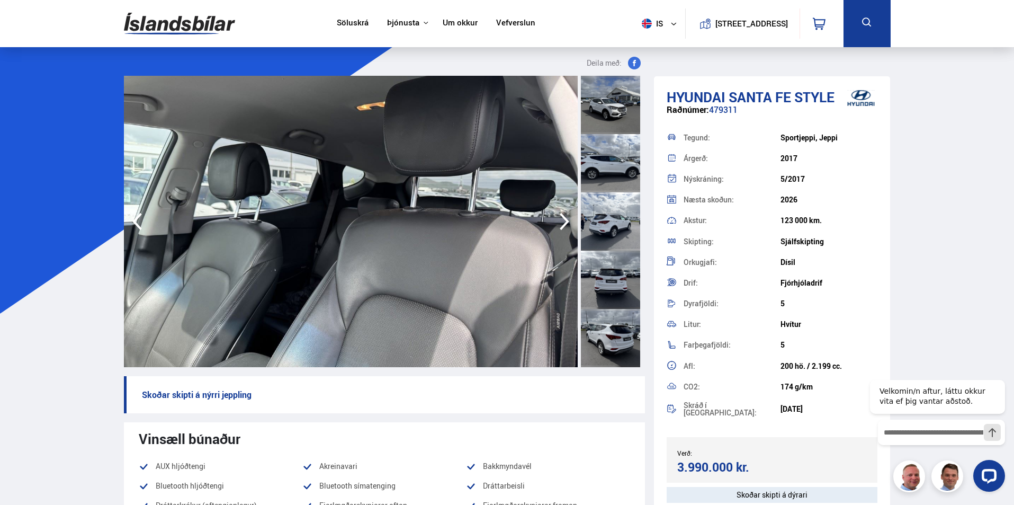
click at [558, 219] on icon "button" at bounding box center [564, 221] width 21 height 25
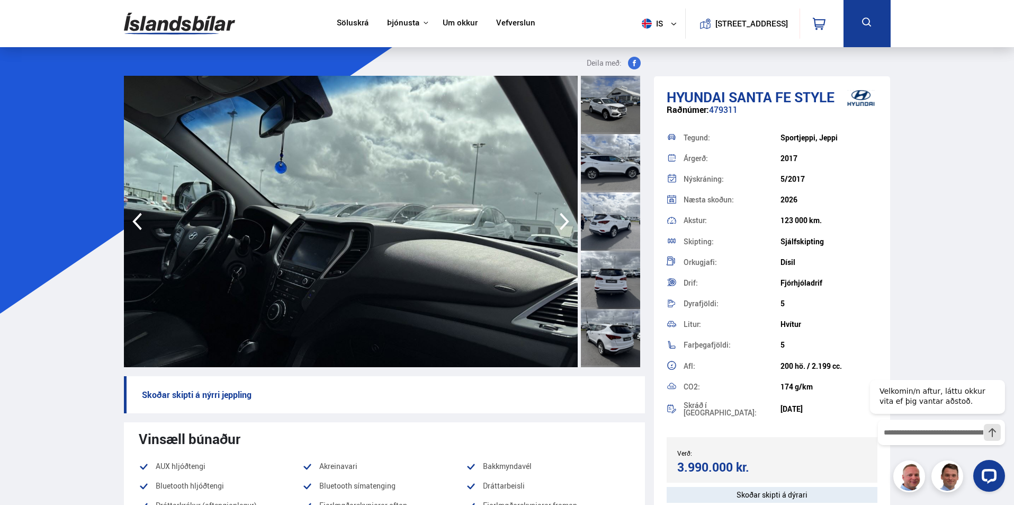
click at [558, 219] on icon "button" at bounding box center [564, 221] width 21 height 25
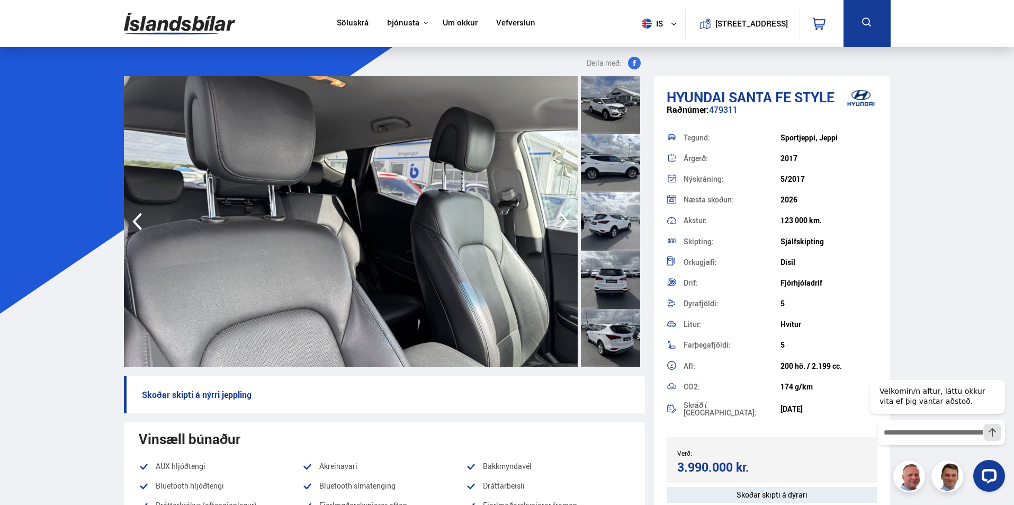
click at [558, 219] on icon "button" at bounding box center [564, 221] width 21 height 25
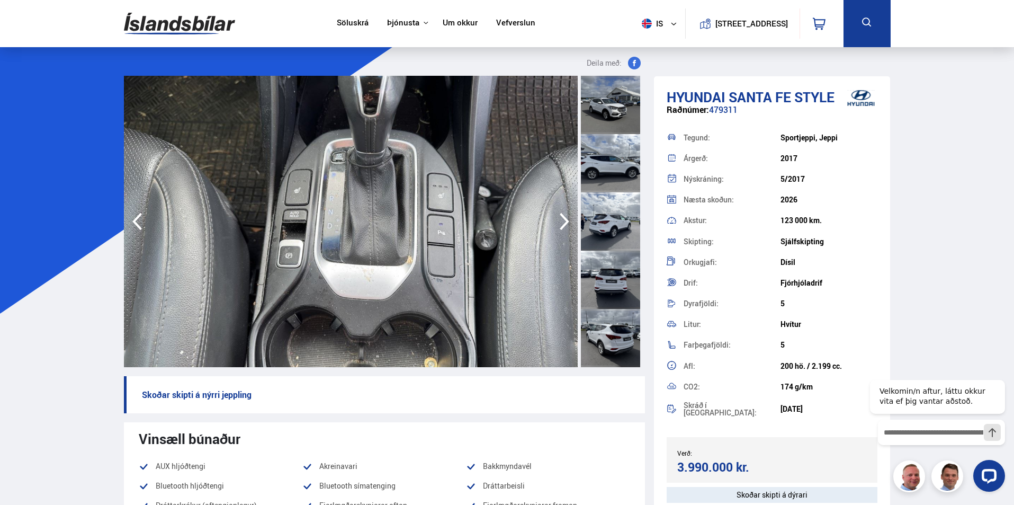
click at [558, 219] on icon "button" at bounding box center [564, 221] width 21 height 25
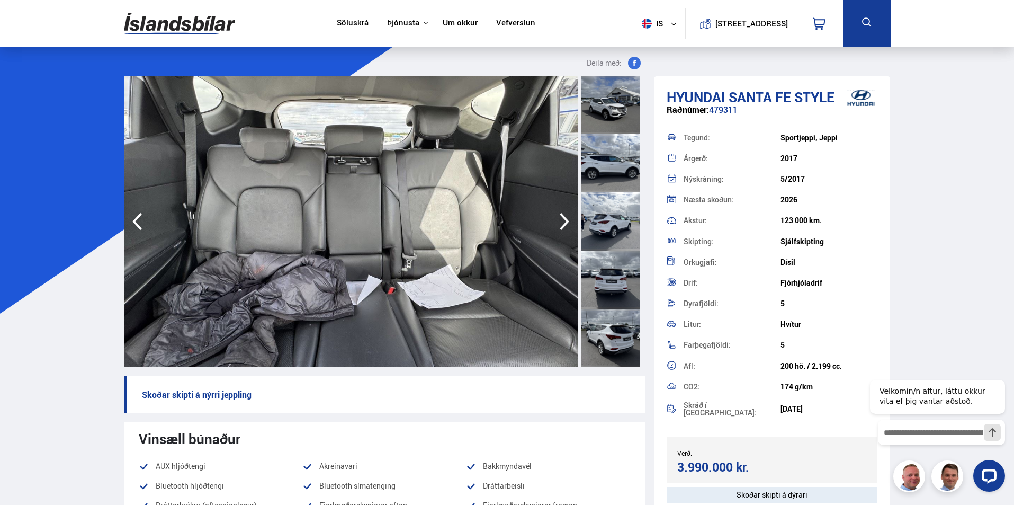
click at [558, 219] on icon "button" at bounding box center [564, 221] width 21 height 25
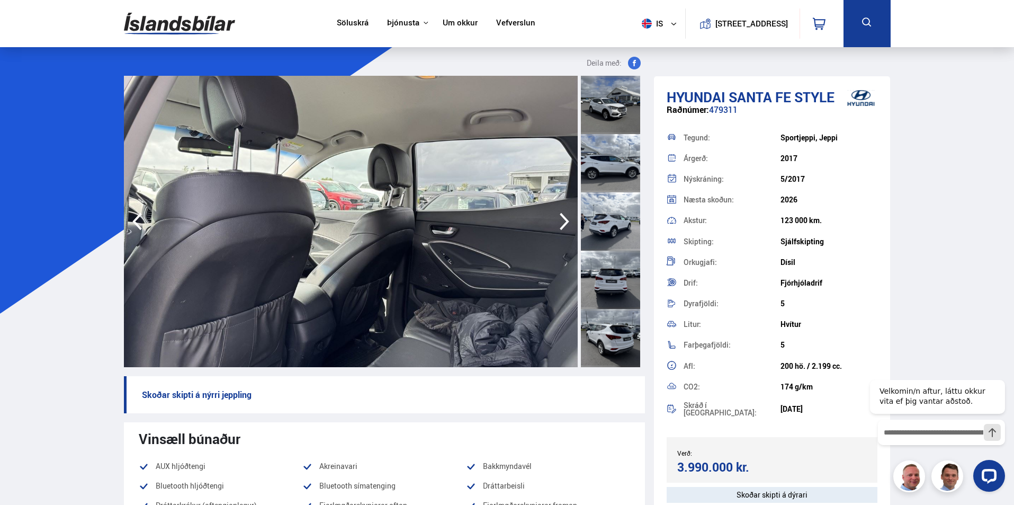
click at [558, 219] on icon "button" at bounding box center [564, 221] width 21 height 25
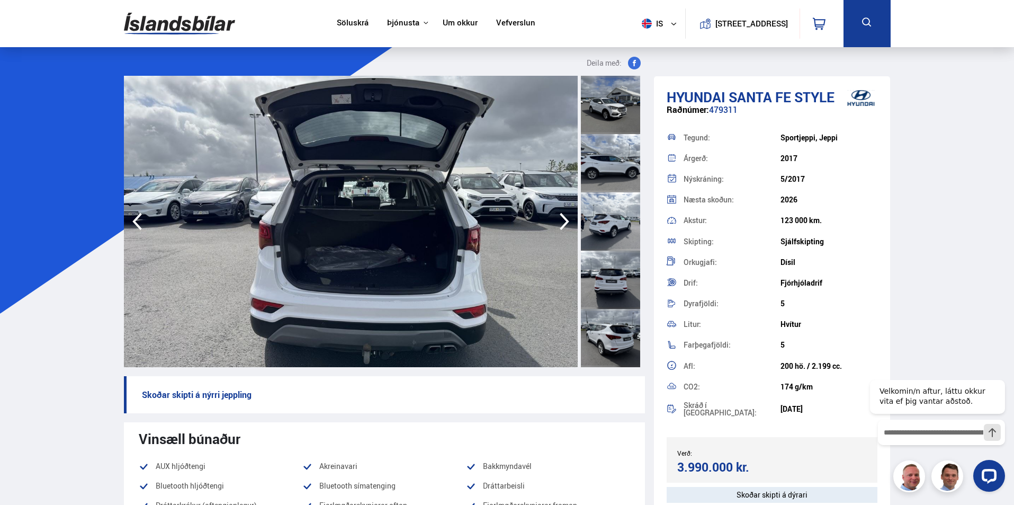
click at [558, 219] on icon "button" at bounding box center [564, 221] width 21 height 25
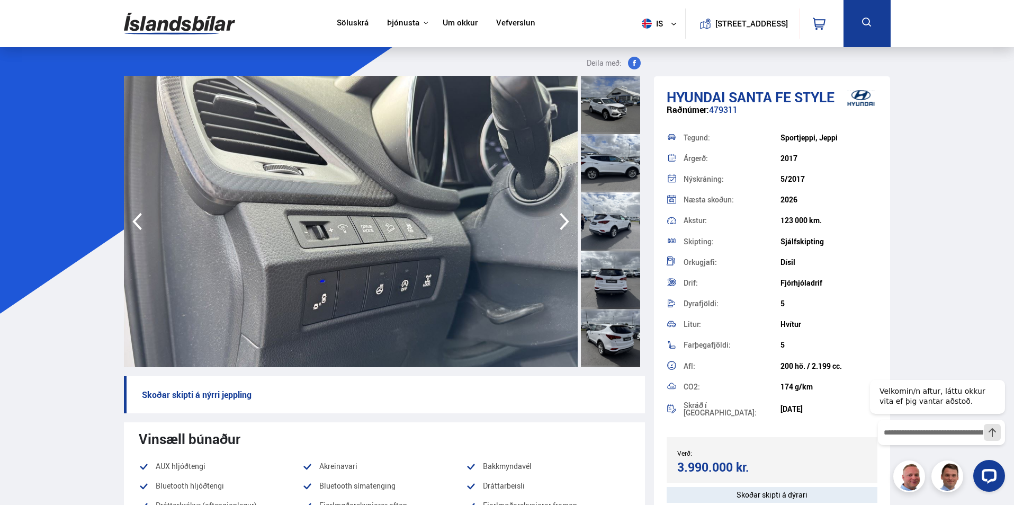
click at [558, 219] on icon "button" at bounding box center [564, 221] width 21 height 25
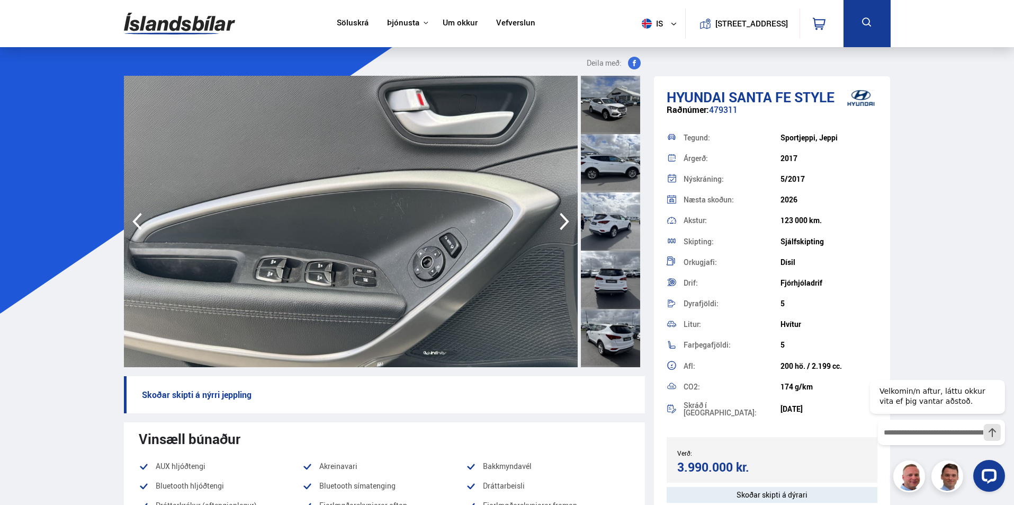
click at [558, 219] on icon "button" at bounding box center [564, 221] width 21 height 25
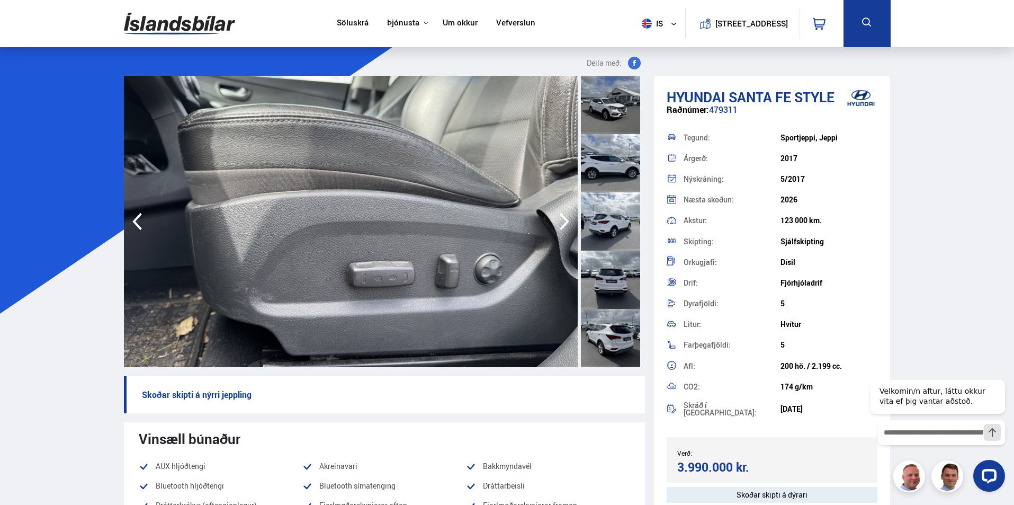
click at [558, 219] on icon "button" at bounding box center [564, 221] width 21 height 25
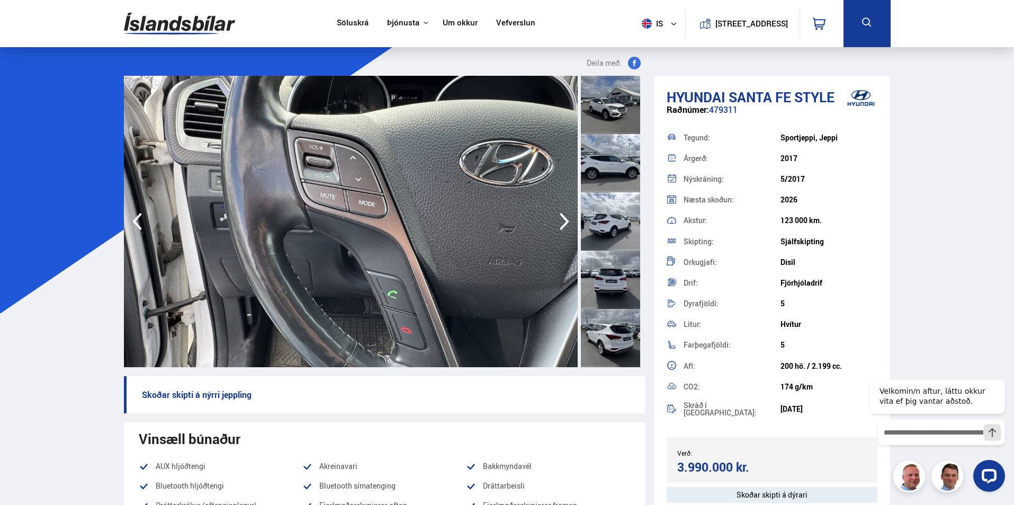
click at [558, 219] on icon "button" at bounding box center [564, 221] width 21 height 25
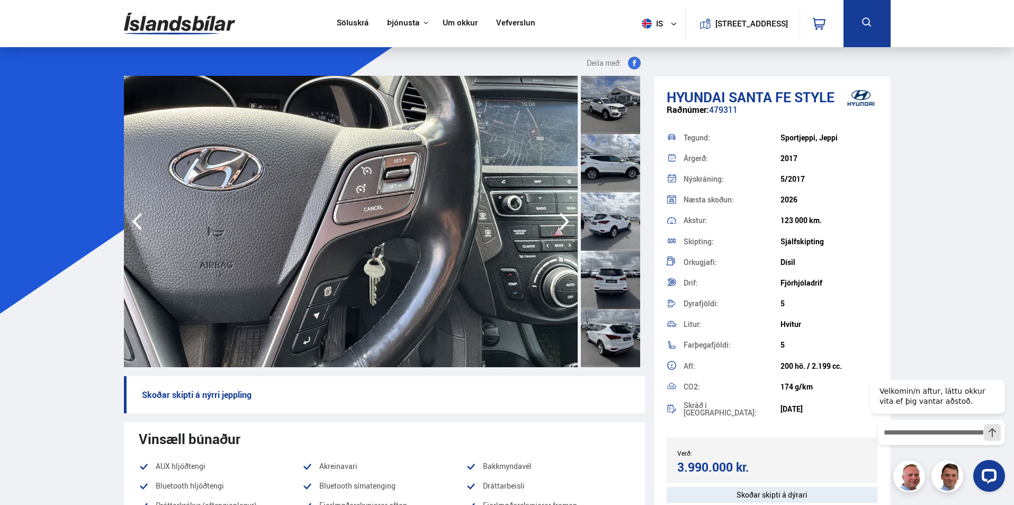
click at [558, 219] on icon "button" at bounding box center [564, 221] width 21 height 25
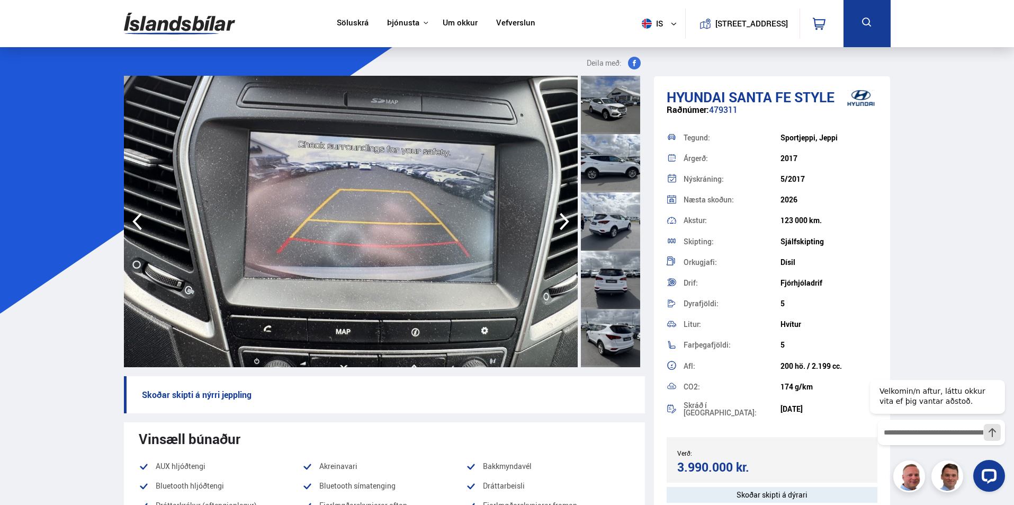
click at [558, 219] on icon "button" at bounding box center [564, 221] width 21 height 25
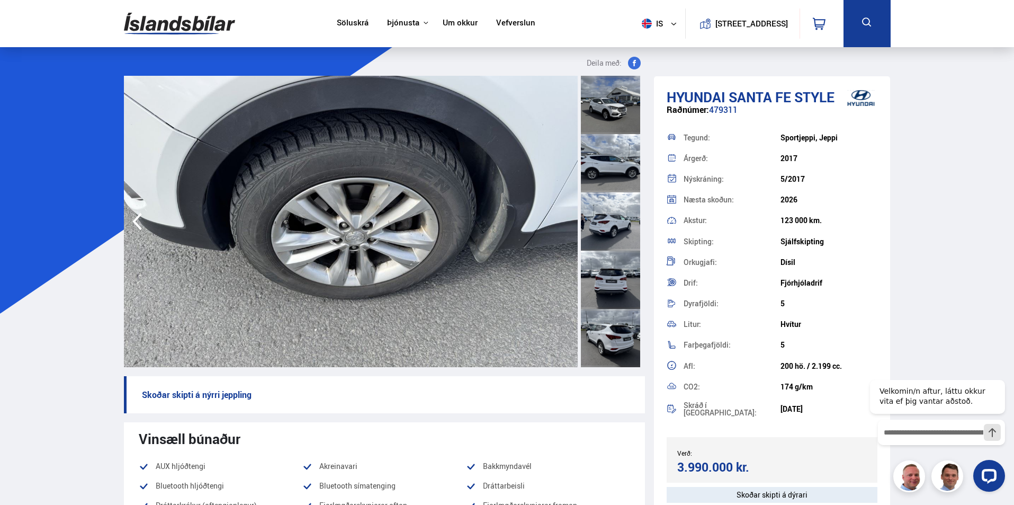
click at [557, 218] on img at bounding box center [351, 221] width 454 height 291
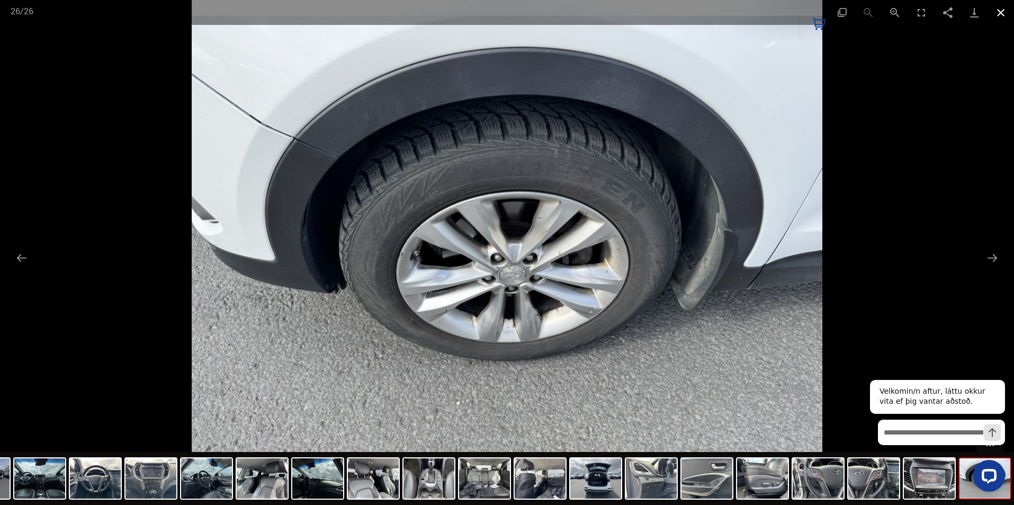
click at [1003, 13] on button "Close gallery" at bounding box center [1001, 12] width 26 height 25
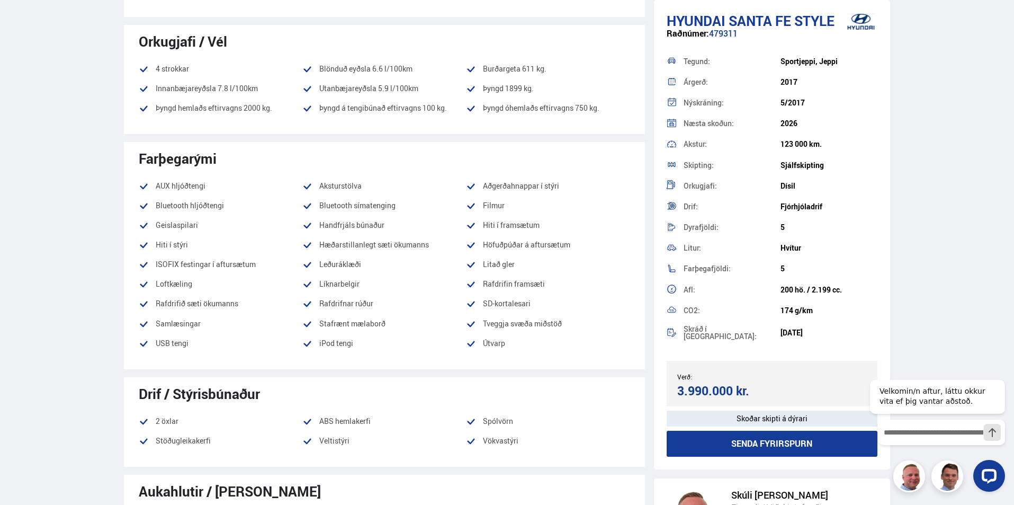
scroll to position [318, 0]
